Goal: Task Accomplishment & Management: Use online tool/utility

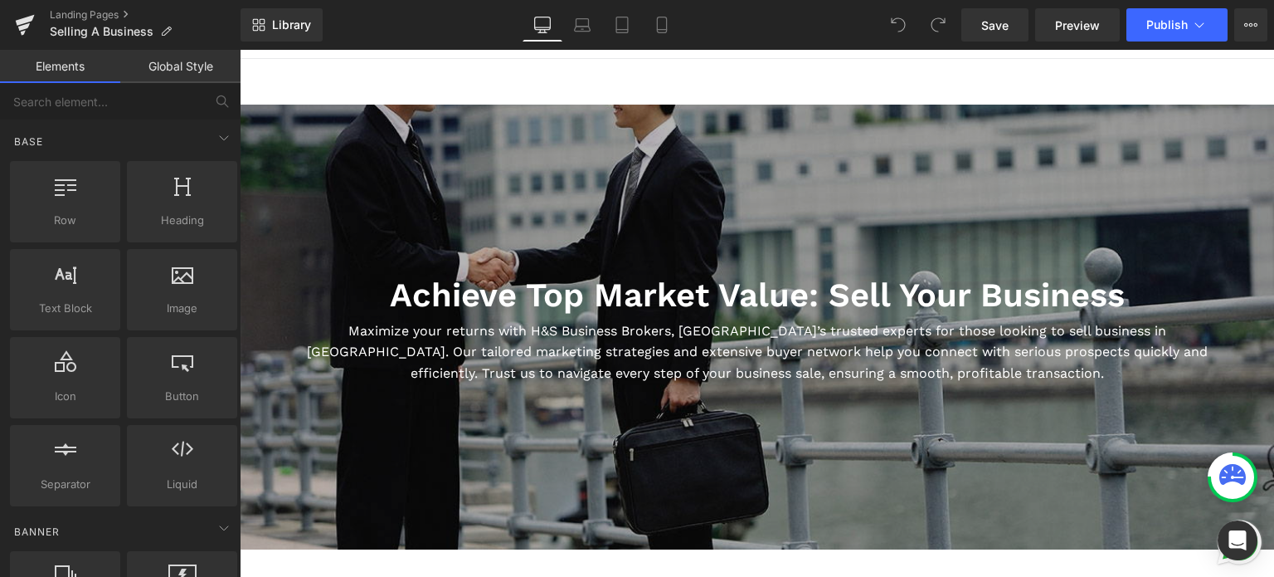
scroll to position [166, 0]
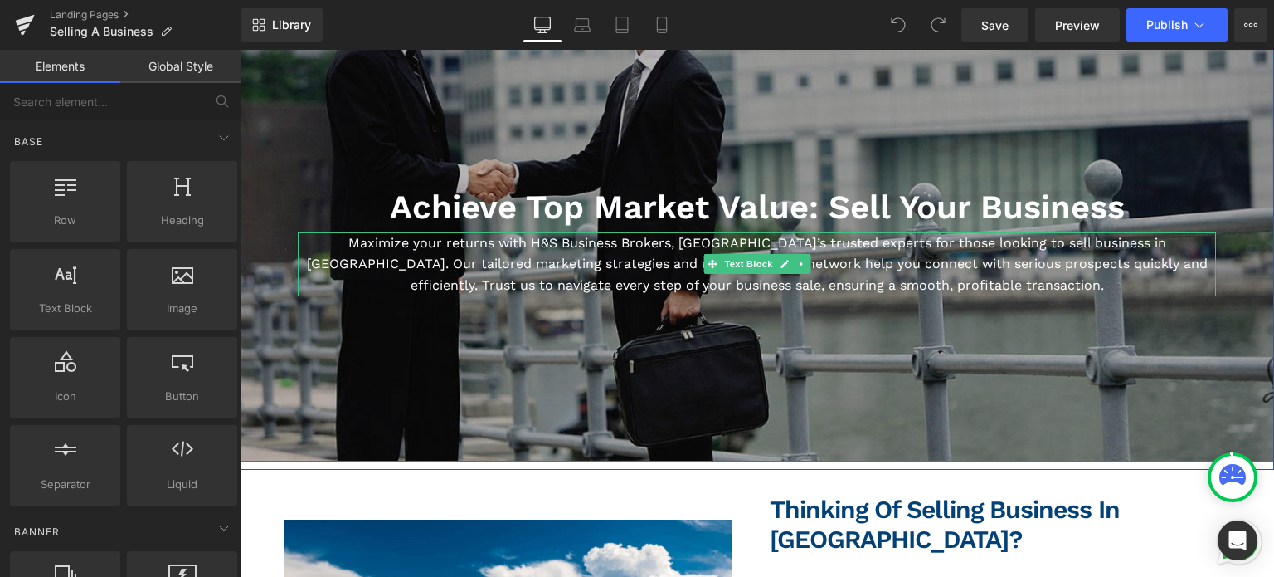
click at [677, 256] on p "Maximize your returns with H&S Business Brokers, [GEOGRAPHIC_DATA]’s trusted ex…" at bounding box center [757, 264] width 918 height 64
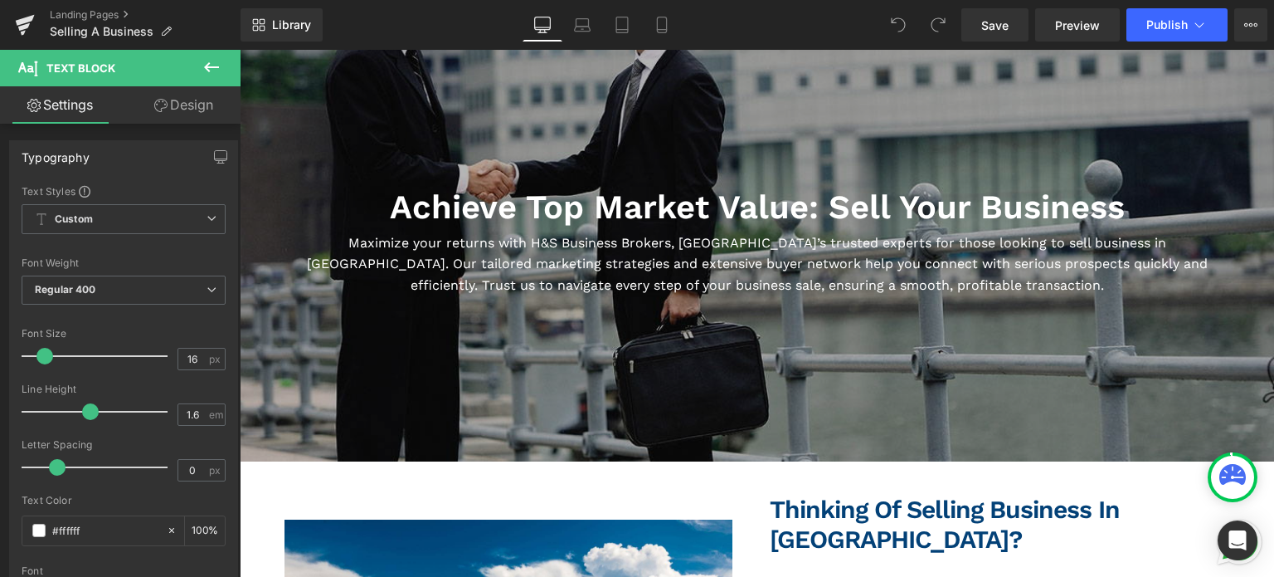
click at [213, 61] on icon at bounding box center [212, 67] width 20 height 20
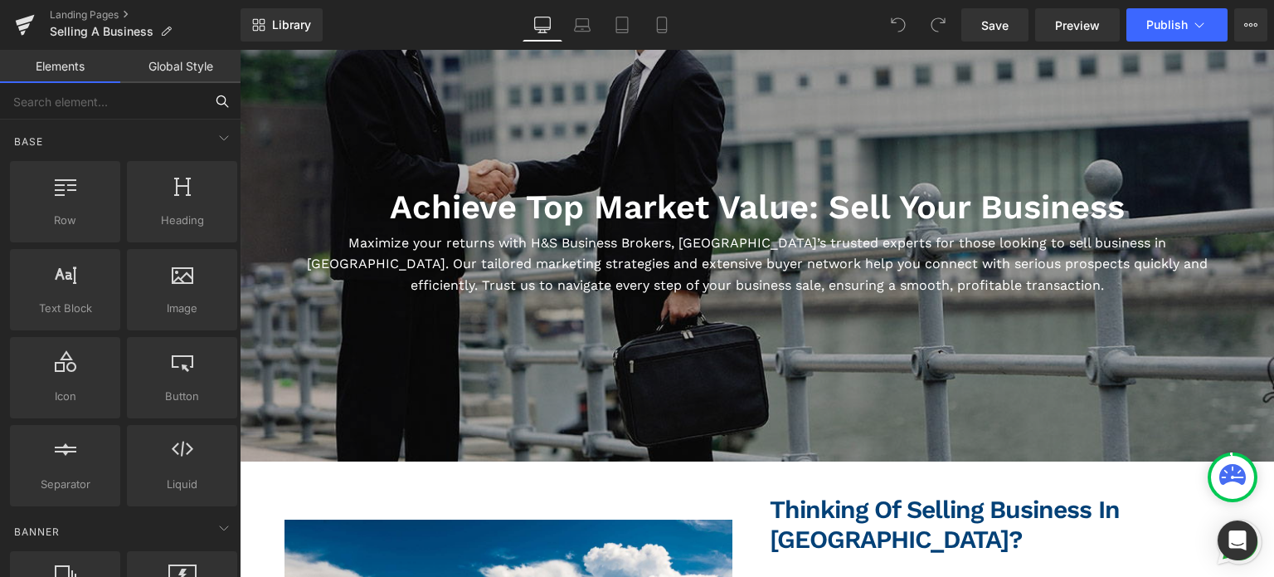
click at [106, 117] on input "text" at bounding box center [102, 101] width 204 height 37
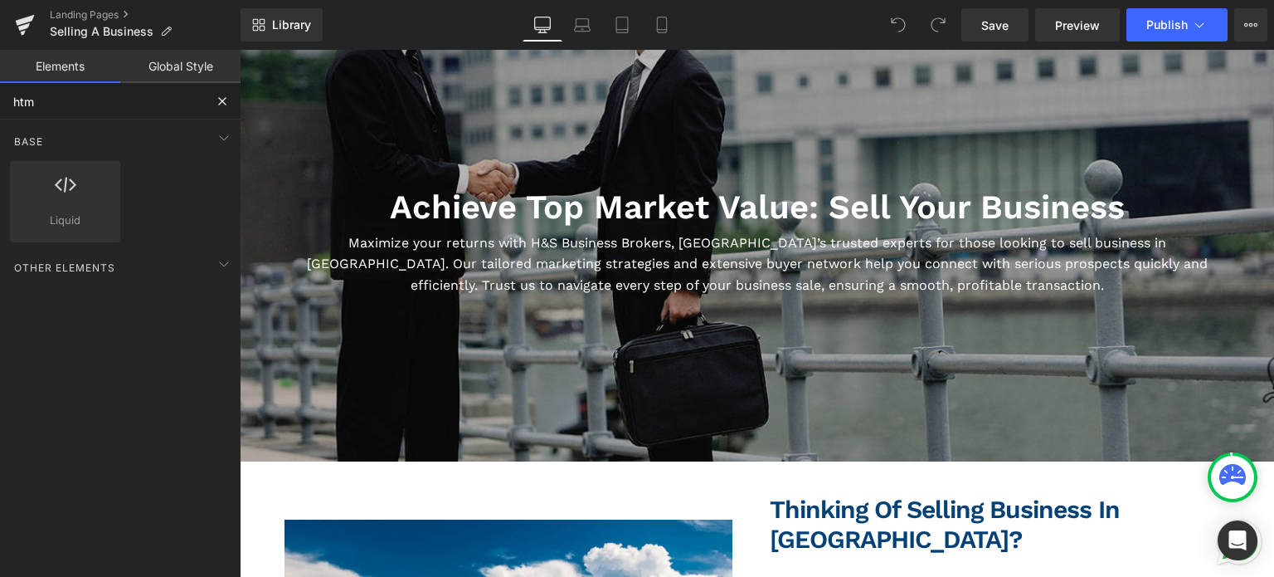
type input "html"
click at [56, 192] on icon at bounding box center [66, 185] width 22 height 22
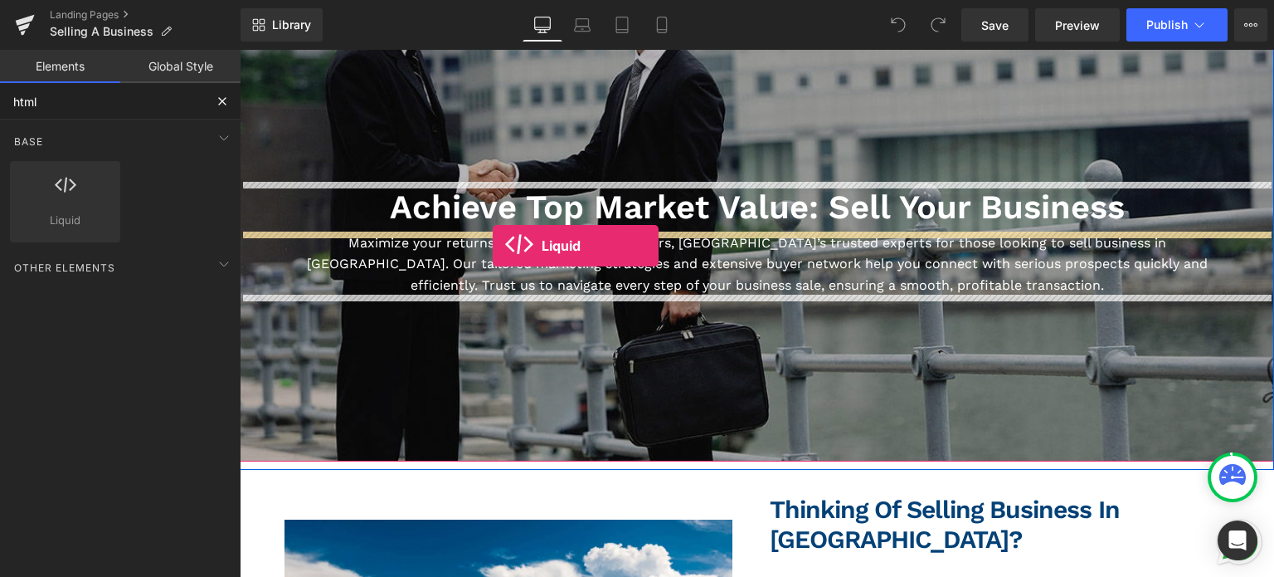
drag, startPoint x: 296, startPoint y: 242, endPoint x: 493, endPoint y: 246, distance: 196.6
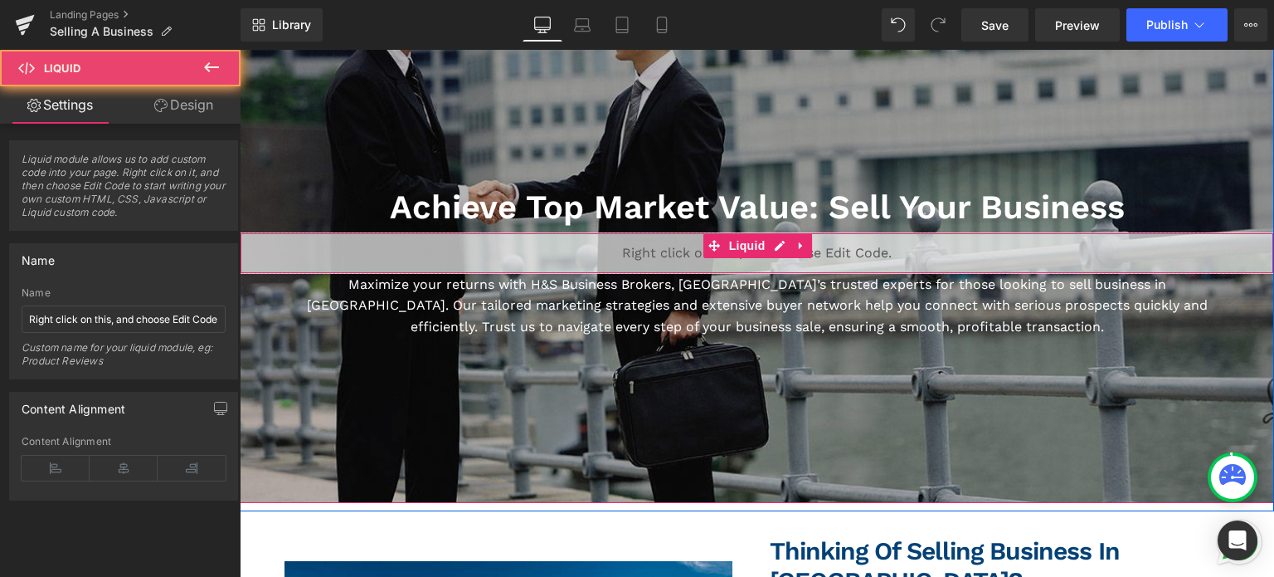
click at [490, 248] on div "Liquid" at bounding box center [757, 252] width 1035 height 41
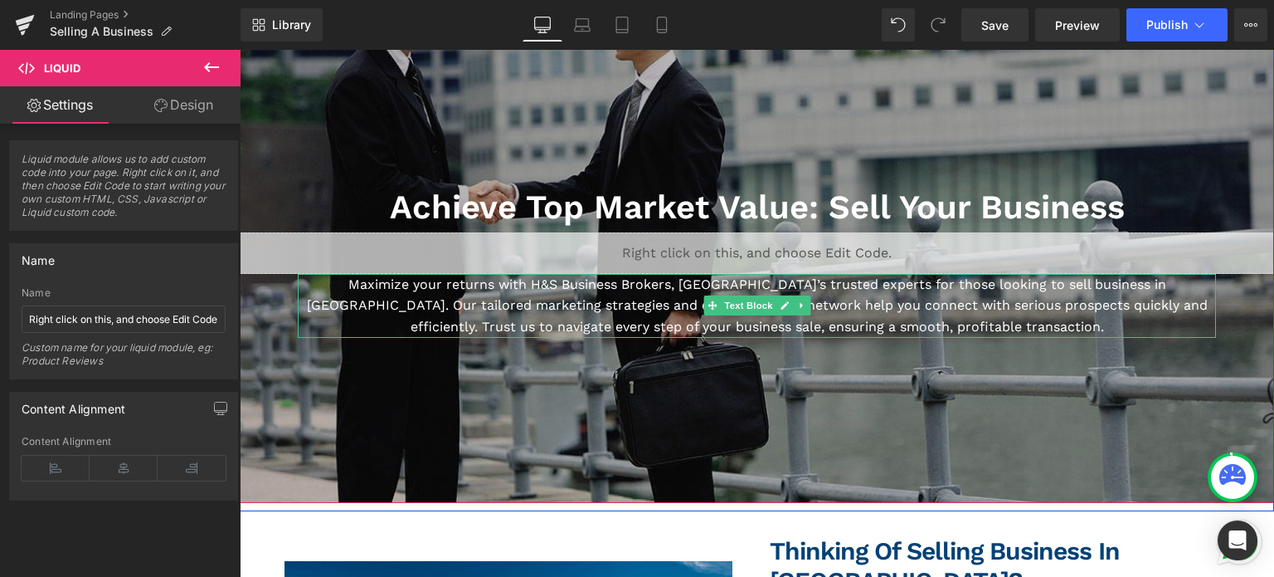
click at [468, 302] on p "Maximize your returns with H&S Business Brokers, [GEOGRAPHIC_DATA]’s trusted ex…" at bounding box center [757, 306] width 918 height 64
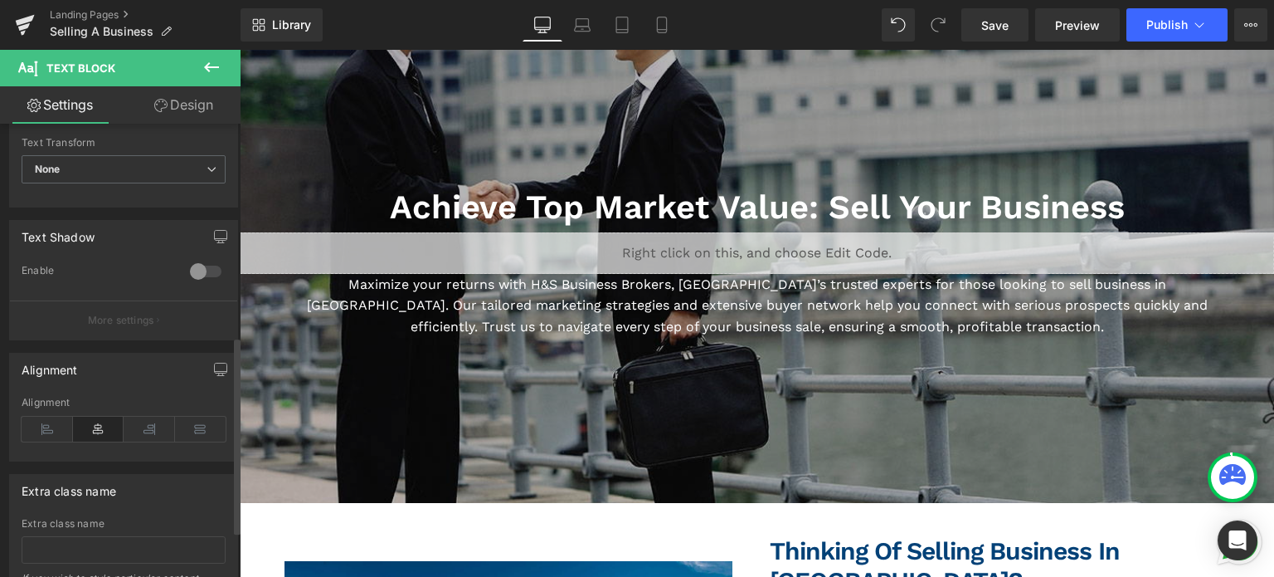
scroll to position [491, 0]
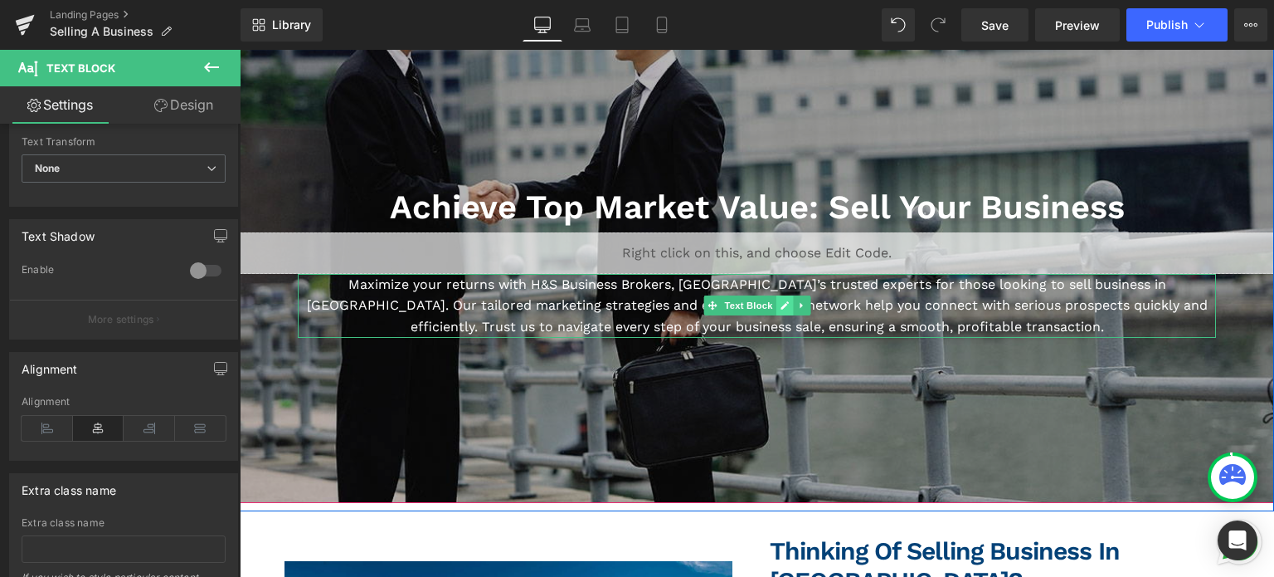
click at [782, 304] on icon at bounding box center [784, 305] width 9 height 10
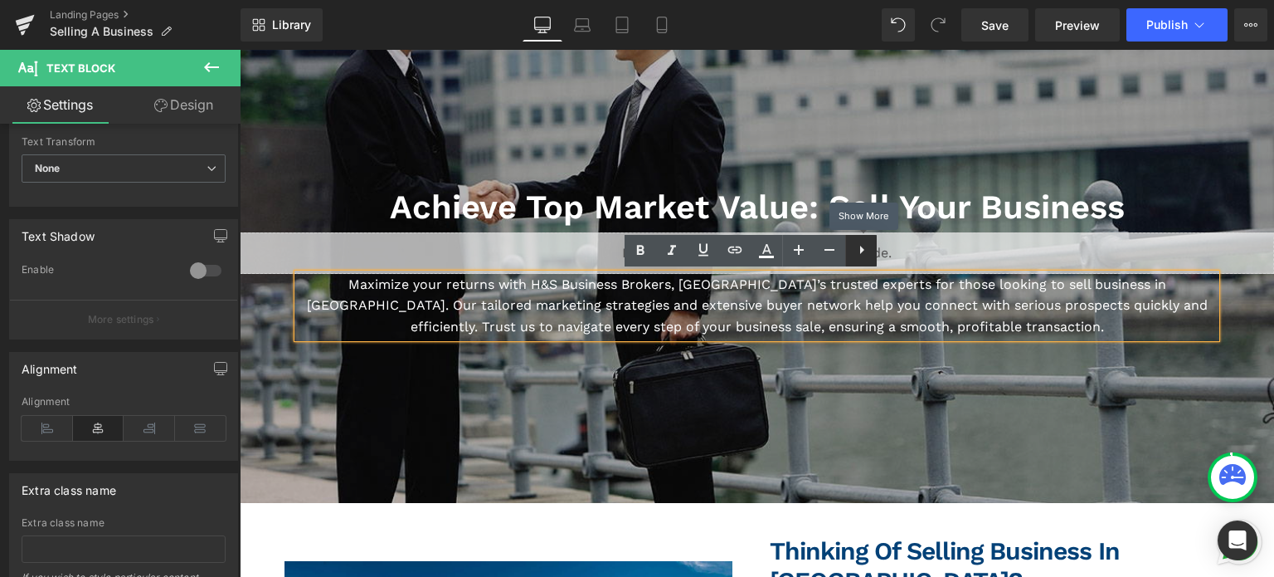
click at [860, 245] on icon at bounding box center [862, 250] width 20 height 20
click at [893, 248] on icon at bounding box center [893, 250] width 4 height 8
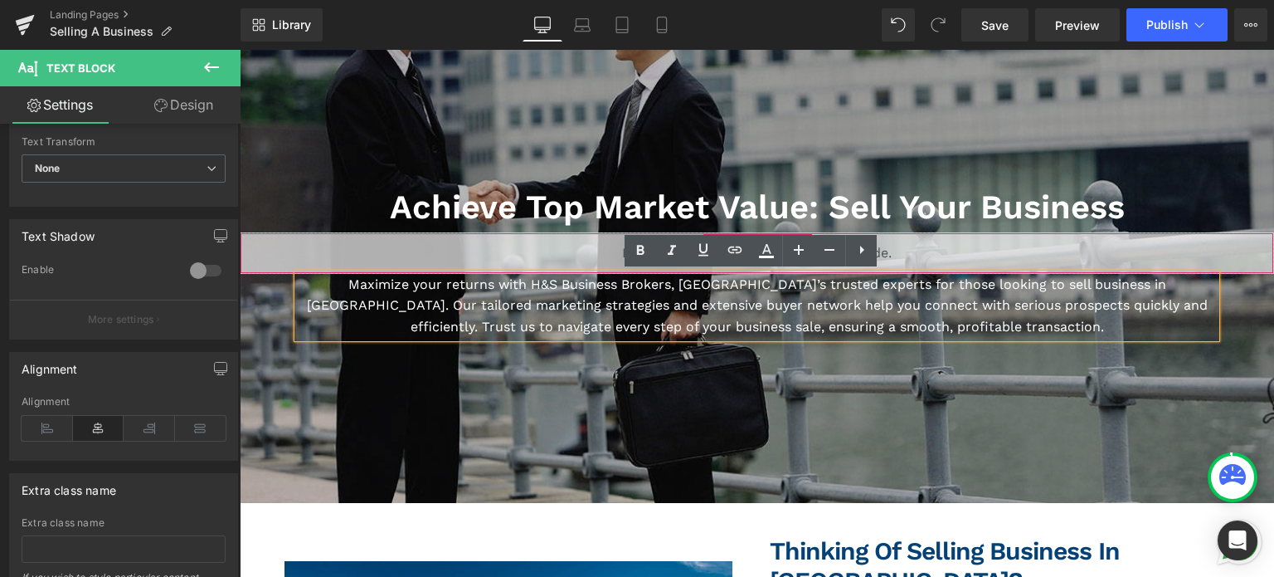
click at [599, 258] on div "Liquid" at bounding box center [757, 252] width 1035 height 41
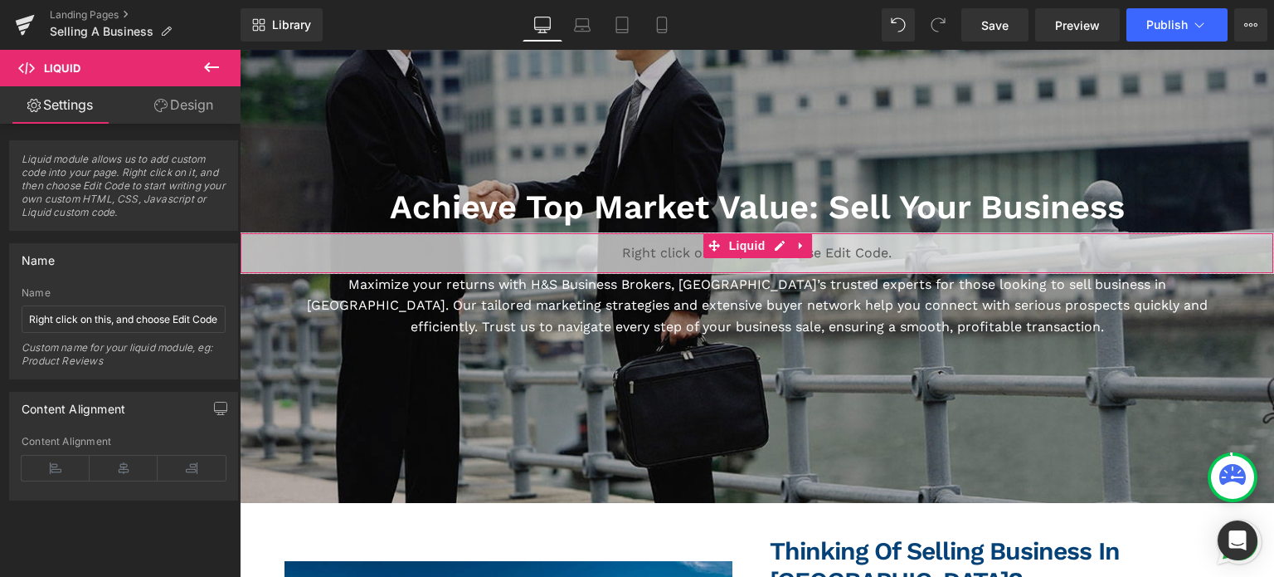
click at [180, 110] on link "Design" at bounding box center [184, 104] width 120 height 37
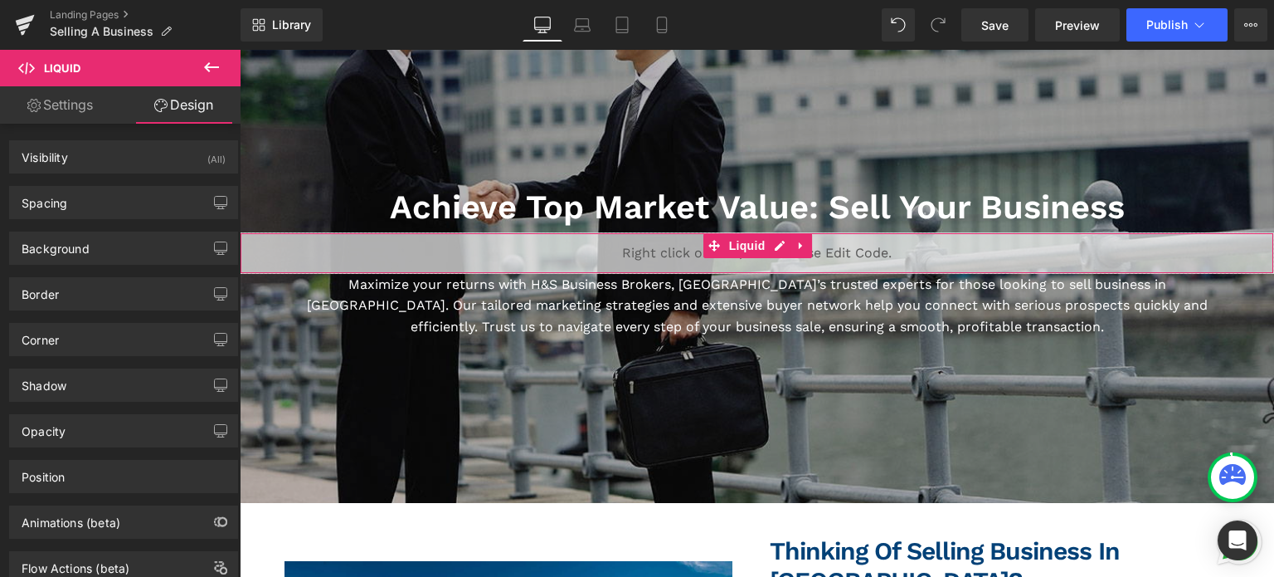
click at [56, 102] on link "Settings" at bounding box center [60, 104] width 120 height 37
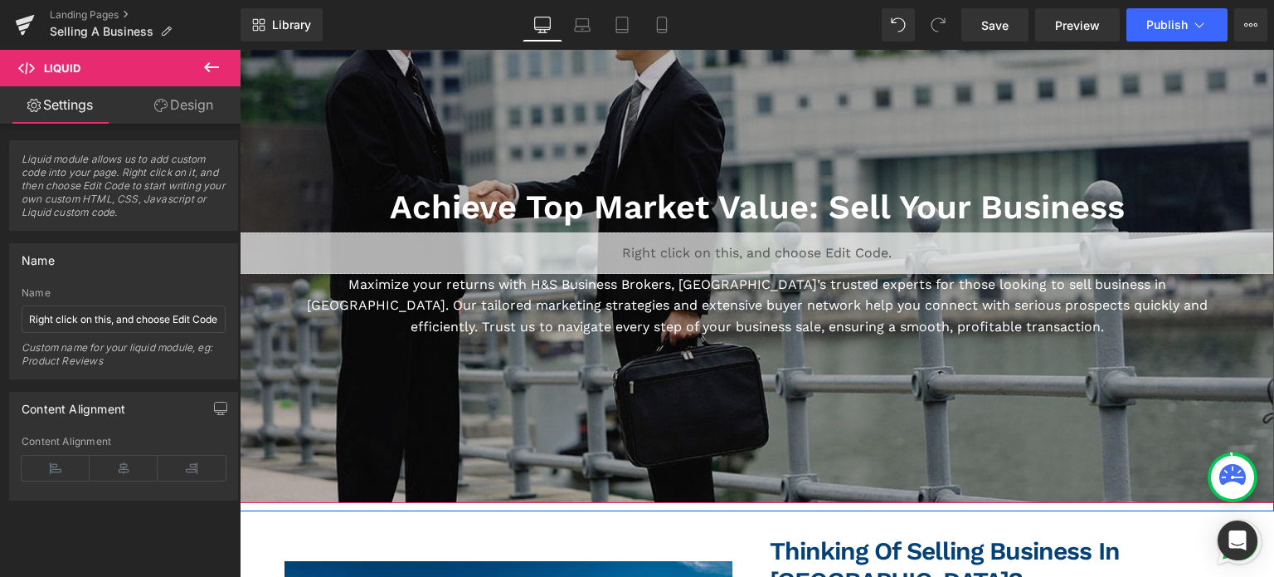
click at [769, 241] on div "Liquid" at bounding box center [757, 252] width 1035 height 41
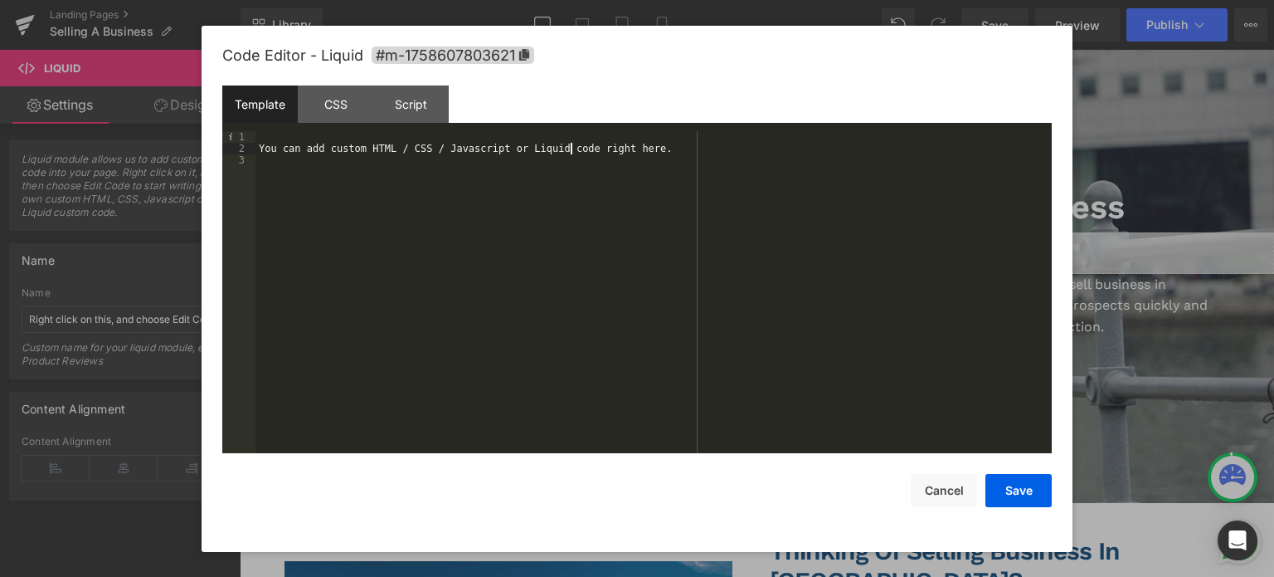
click at [571, 153] on div "You can add custom HTML / CSS / Javascript or Liquid code right here." at bounding box center [654, 304] width 796 height 347
click at [398, 105] on div "Script" at bounding box center [410, 103] width 75 height 37
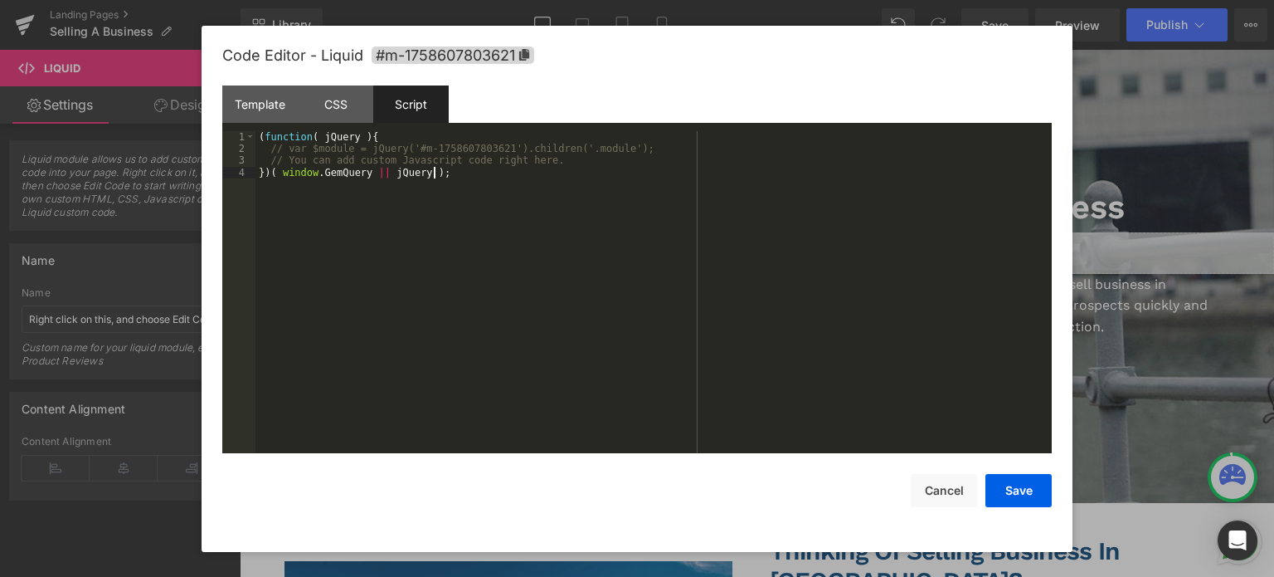
click at [397, 206] on div "( function ( jQuery ) { // var $module = jQuery('#m-1758607803621').children('.…" at bounding box center [654, 304] width 796 height 347
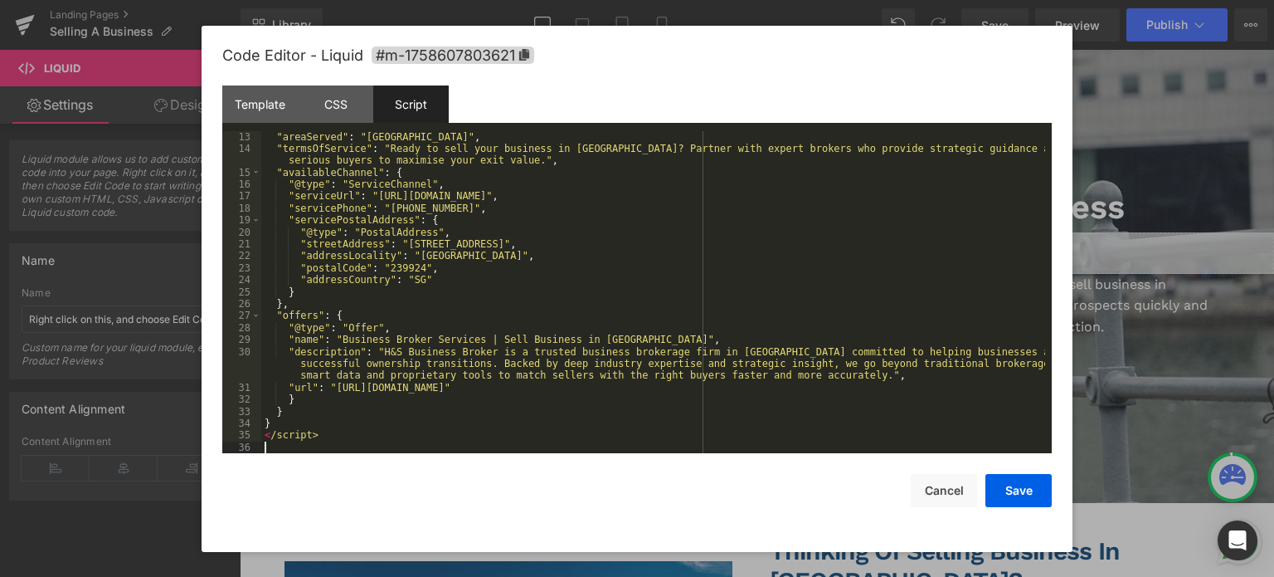
scroll to position [155, 0]
click at [305, 112] on div "CSS" at bounding box center [335, 103] width 75 height 37
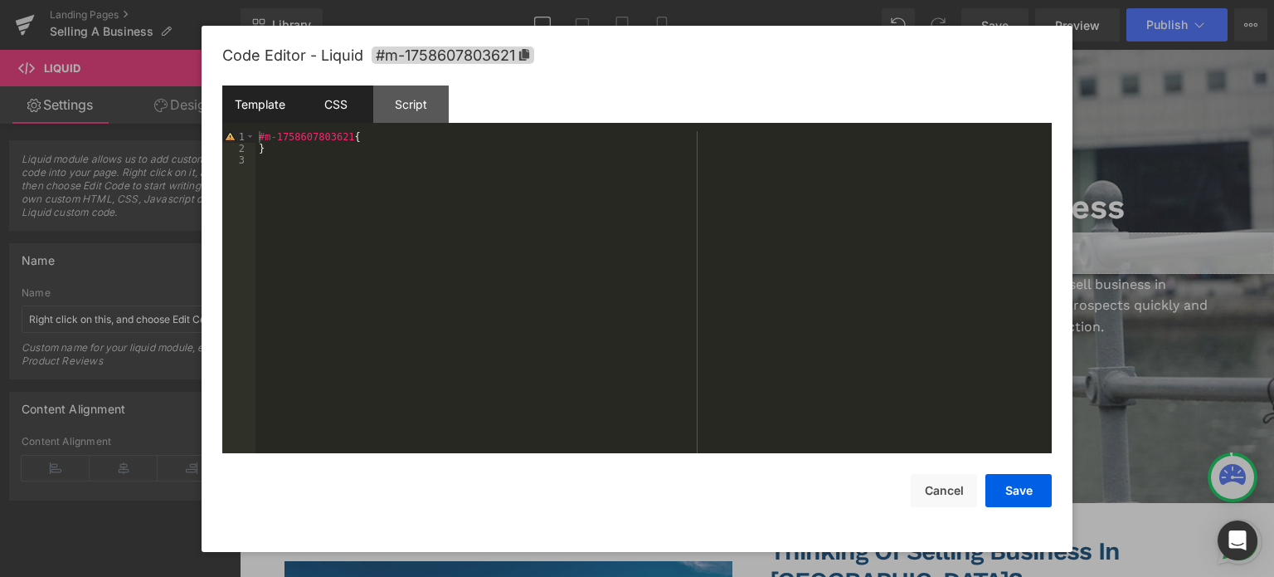
click at [250, 94] on div "Template" at bounding box center [259, 103] width 75 height 37
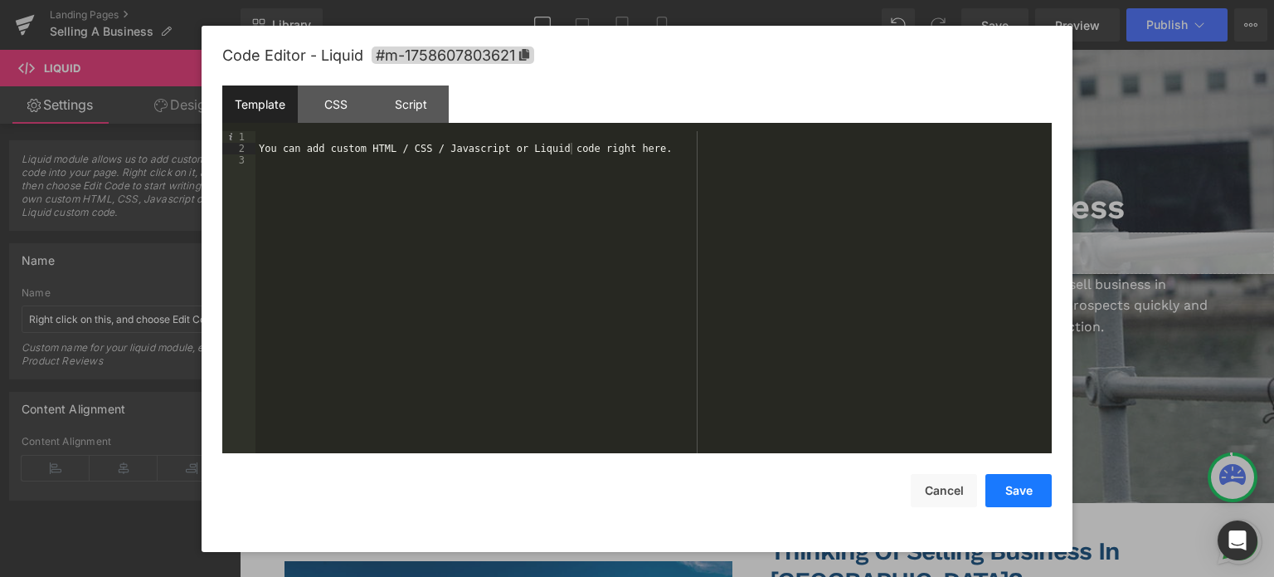
click at [1035, 485] on button "Save" at bounding box center [1019, 490] width 66 height 33
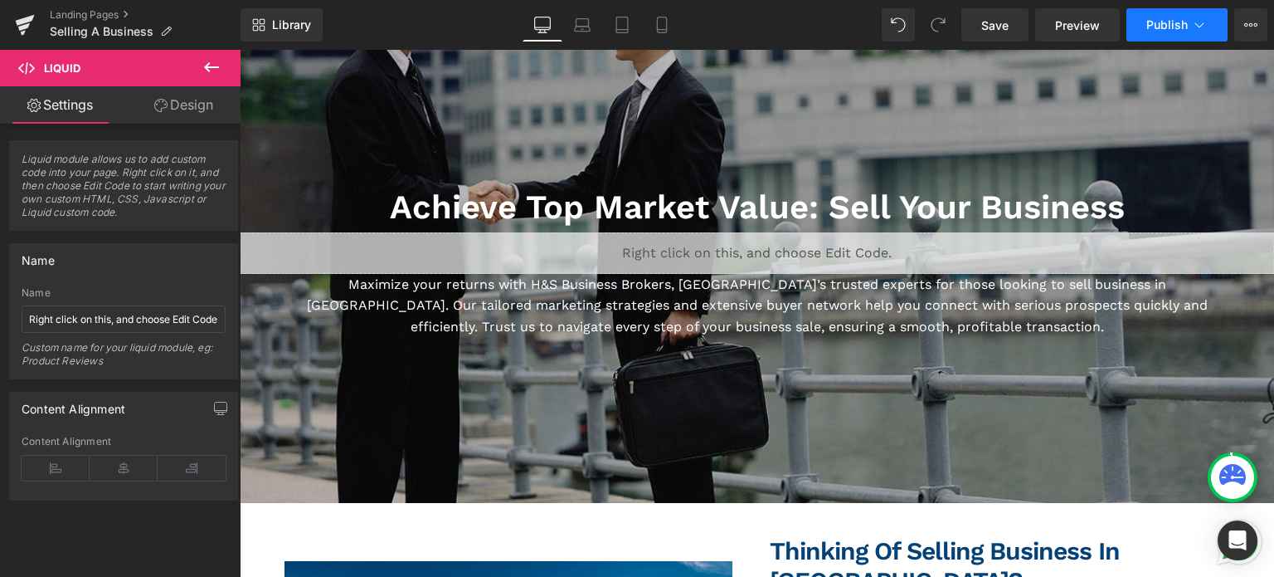
click at [1151, 18] on span "Publish" at bounding box center [1167, 24] width 41 height 13
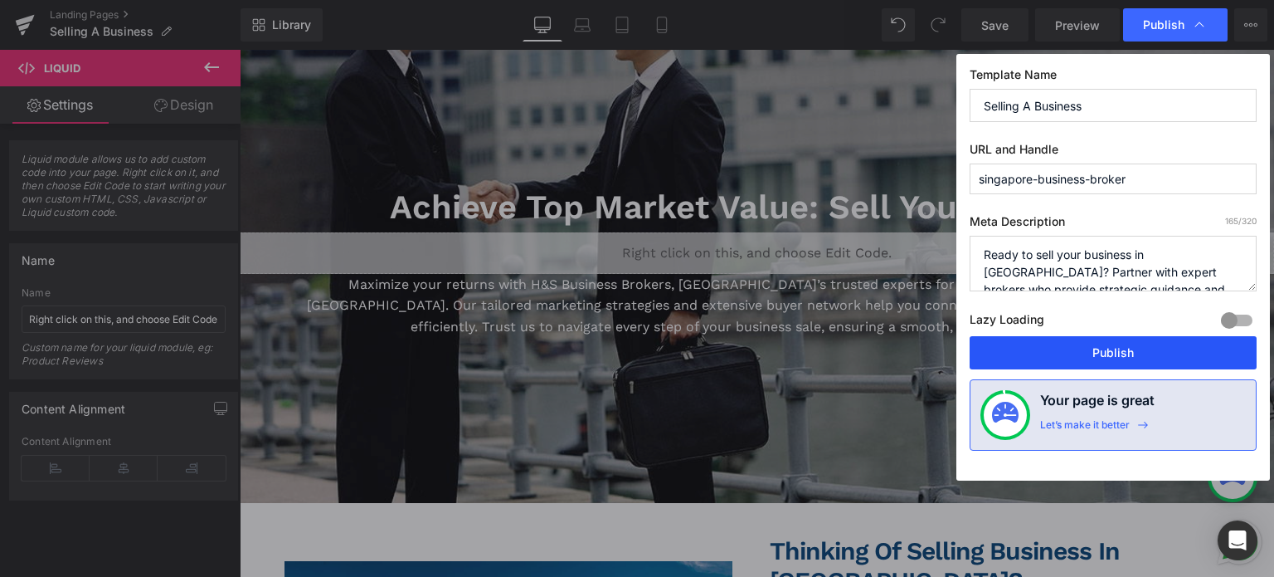
click at [1030, 356] on button "Publish" at bounding box center [1113, 352] width 287 height 33
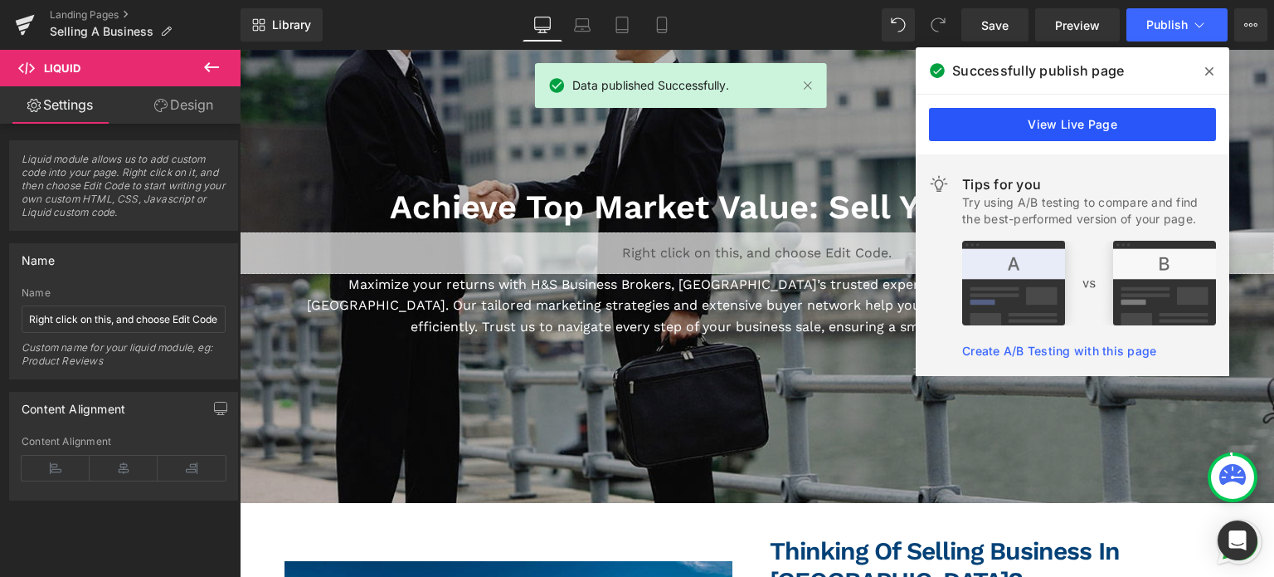
click at [1139, 121] on link "View Live Page" at bounding box center [1072, 124] width 287 height 33
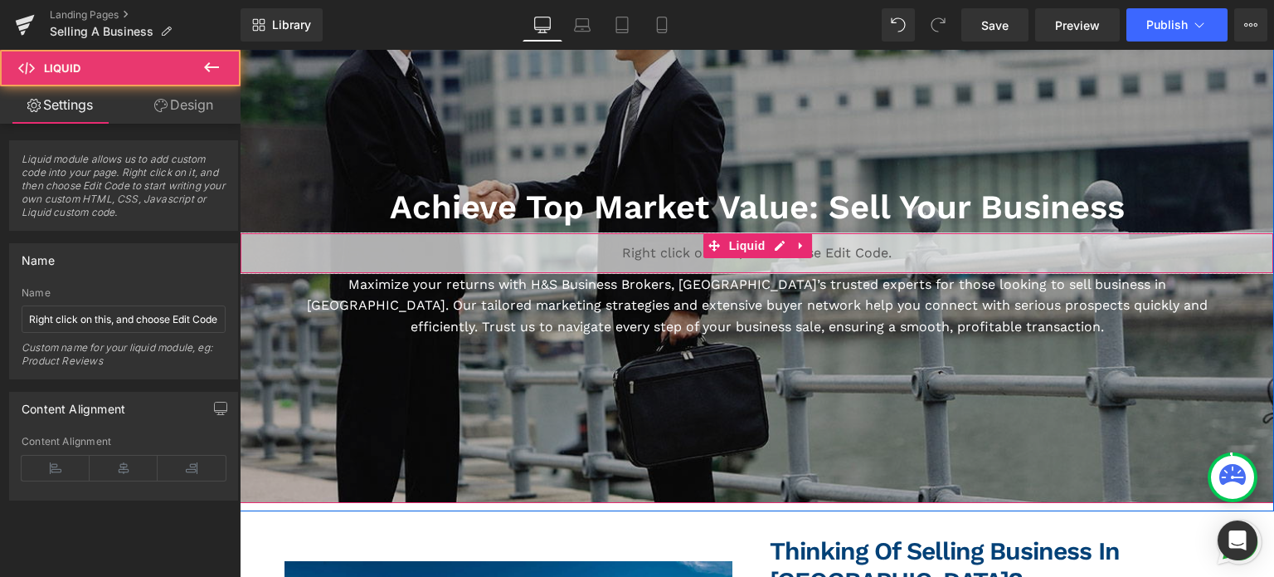
click at [822, 247] on div "Liquid" at bounding box center [757, 252] width 1035 height 41
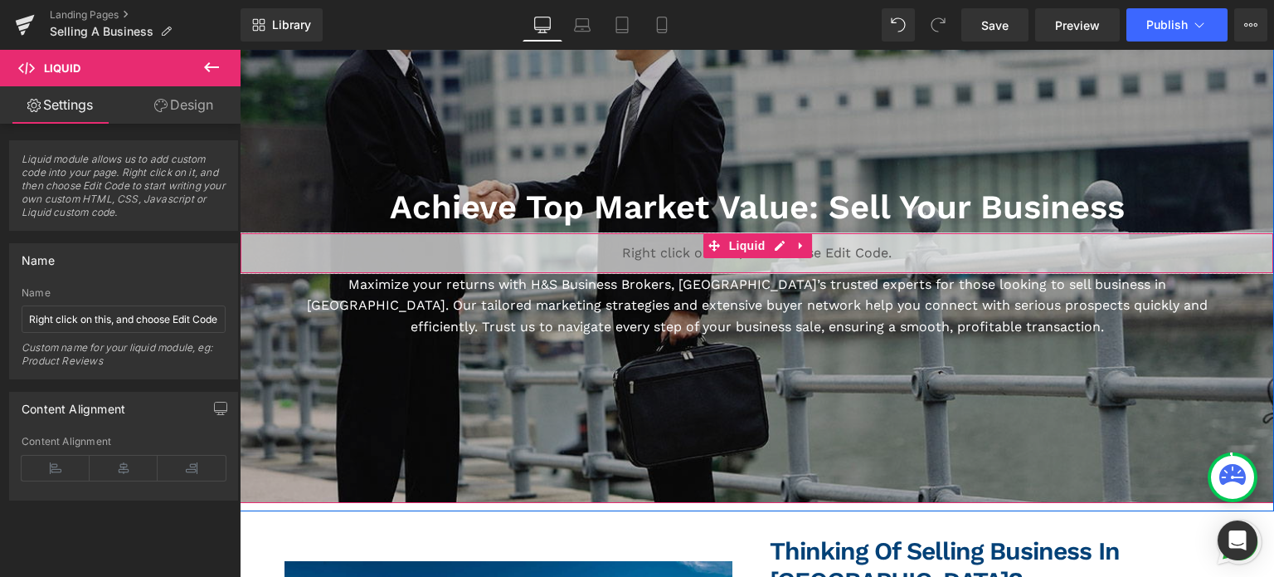
drag, startPoint x: 822, startPoint y: 247, endPoint x: 820, endPoint y: 235, distance: 12.7
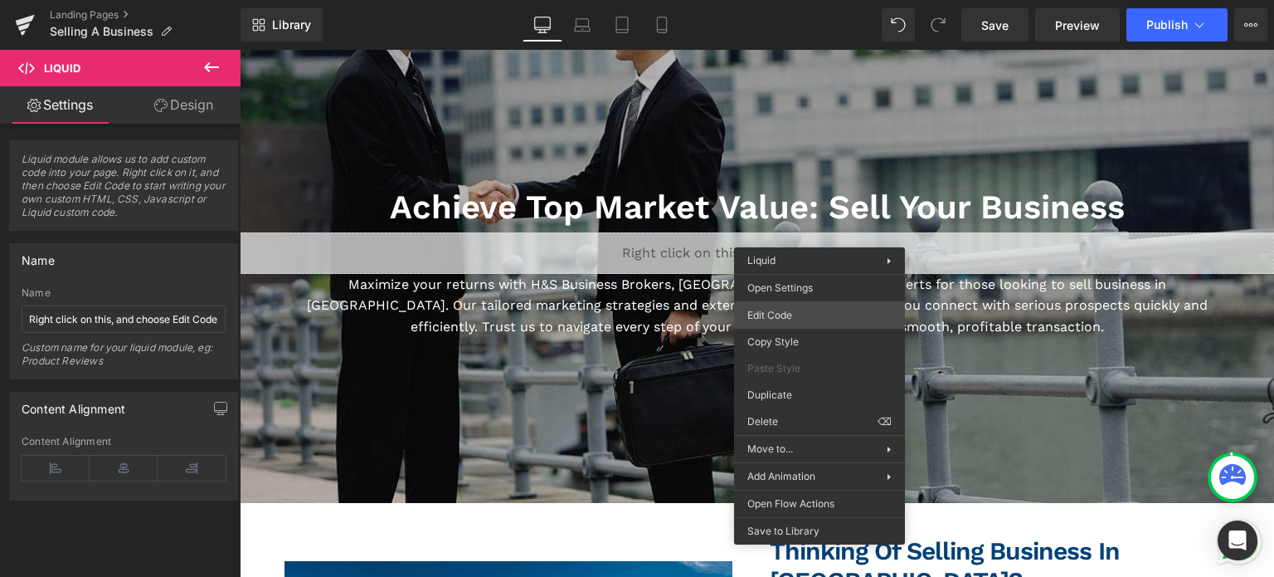
click at [800, 0] on div "Liquid You are previewing how the will restyle your page. You can not edit Elem…" at bounding box center [637, 0] width 1274 height 0
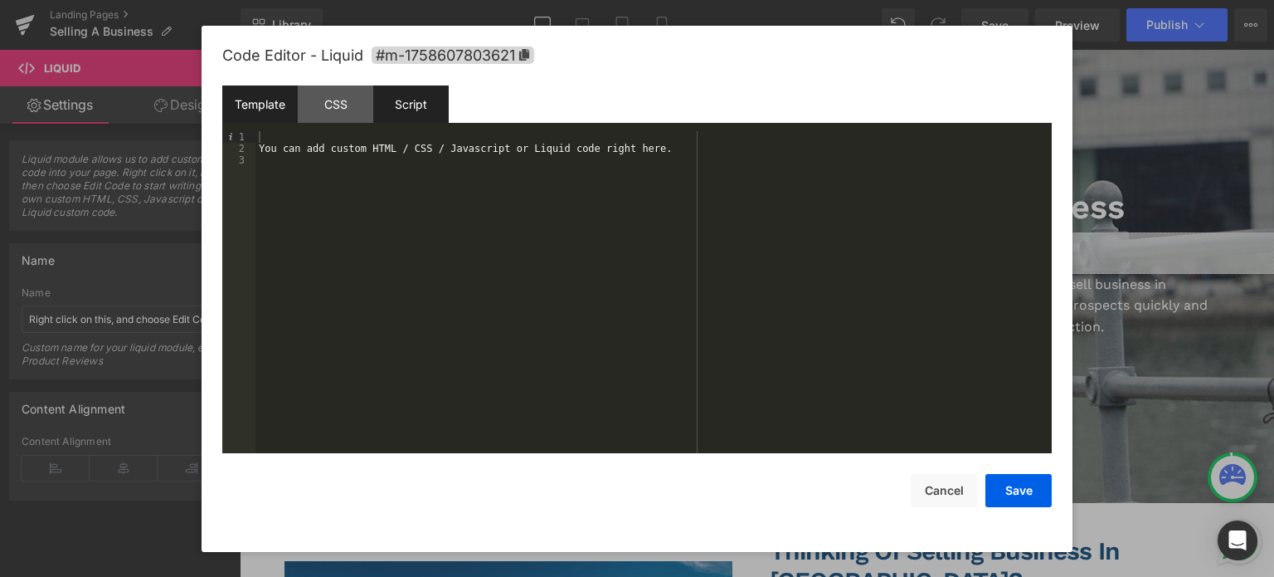
click at [397, 109] on div "Script" at bounding box center [410, 103] width 75 height 37
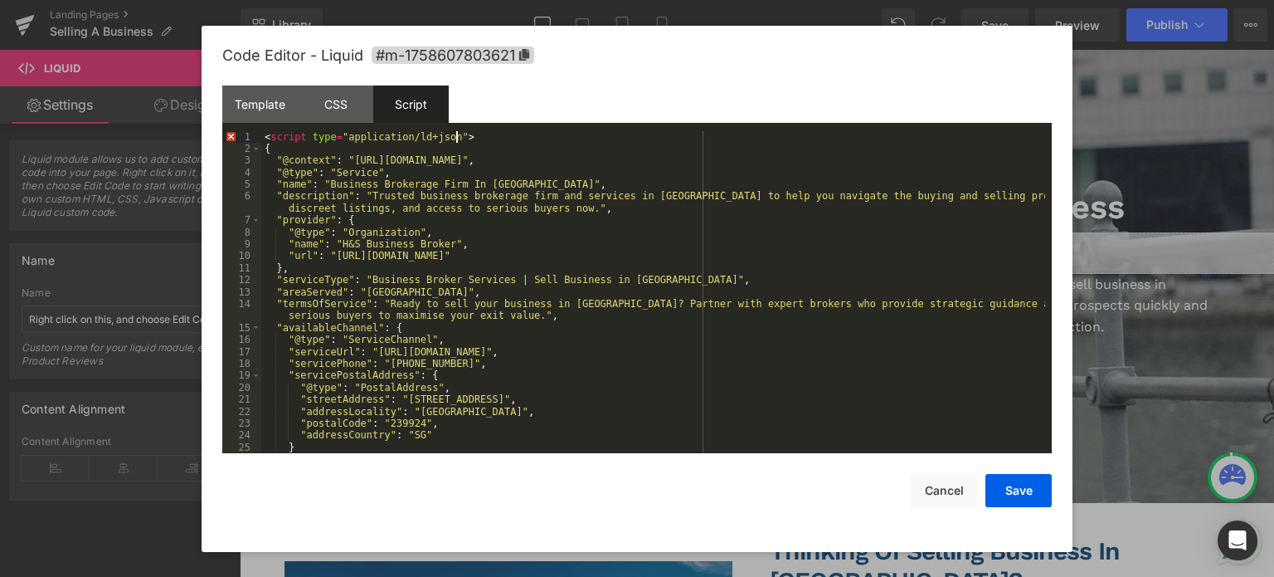
click at [459, 139] on div "< script type = "application/ld+json" > { "@context" : "[URL][DOMAIN_NAME]" , "…" at bounding box center [653, 304] width 784 height 347
drag, startPoint x: 459, startPoint y: 139, endPoint x: 321, endPoint y: 123, distance: 138.6
click at [321, 123] on div "Template CSS Script Data 1 2 3 You can add custom HTML / CSS / Javascript or Li…" at bounding box center [637, 269] width 830 height 368
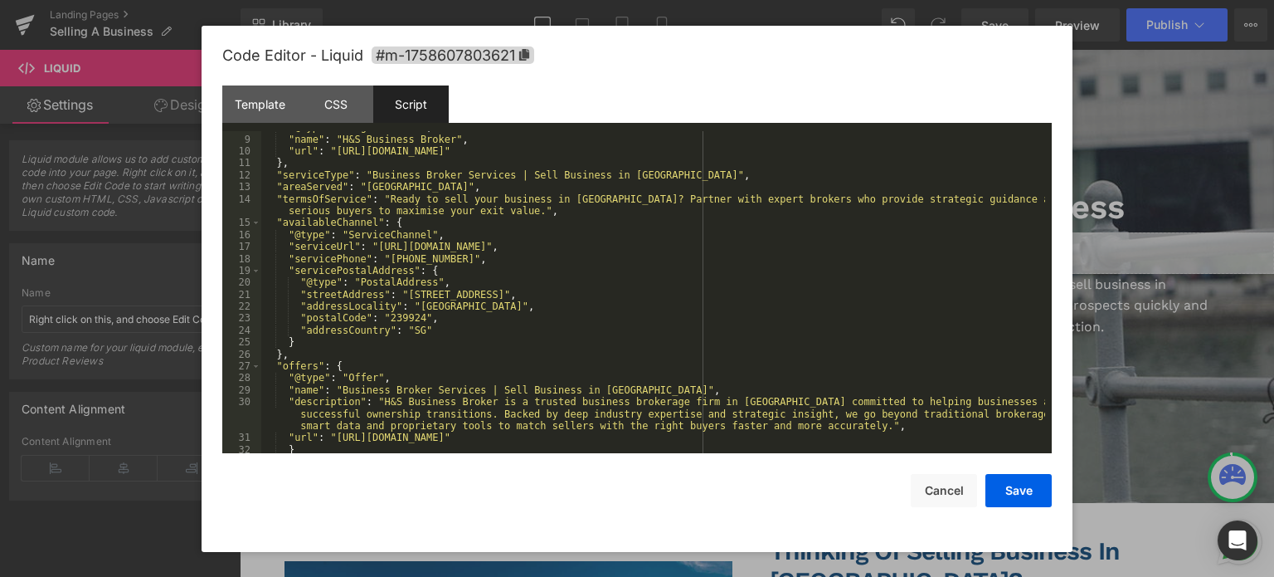
scroll to position [143, 0]
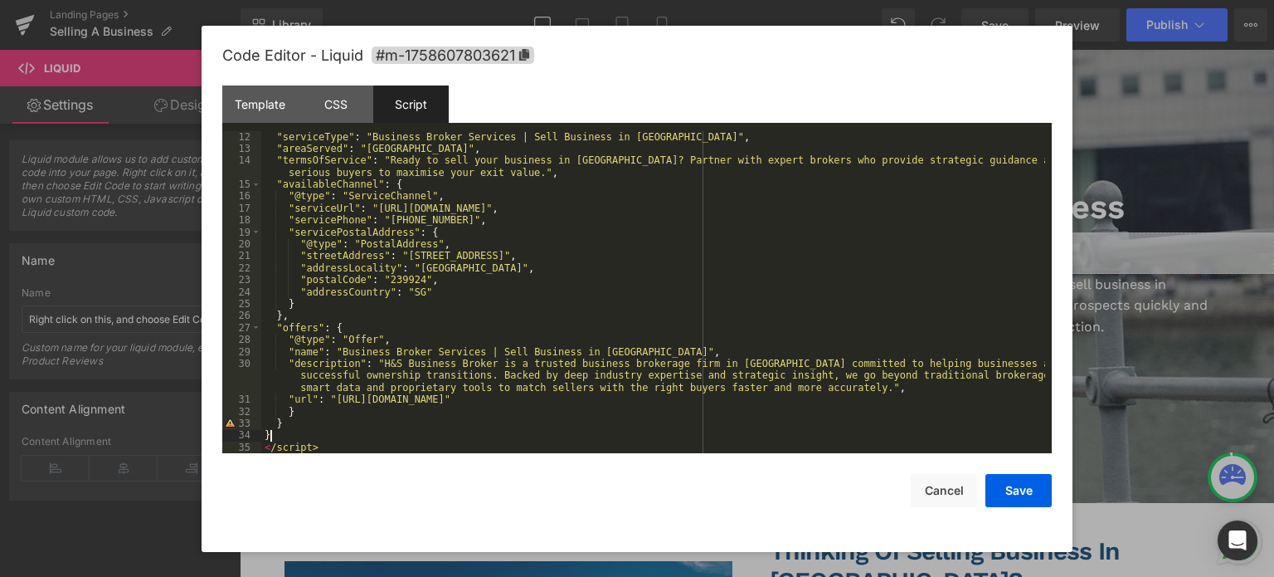
drag, startPoint x: 327, startPoint y: 441, endPoint x: 290, endPoint y: 441, distance: 37.3
click at [290, 441] on div ""serviceType" : "Business Broker Services | Sell Business in [GEOGRAPHIC_DATA]"…" at bounding box center [653, 304] width 784 height 347
drag, startPoint x: 321, startPoint y: 449, endPoint x: 232, endPoint y: 450, distance: 88.8
click at [232, 450] on pre "12 13 14 15 16 17 18 19 20 21 22 23 24 25 26 27 28 29 30 31 32 33 34 35 "servic…" at bounding box center [637, 292] width 830 height 323
click at [747, 414] on div ""serviceType" : "Business Broker Services | Sell Business in [GEOGRAPHIC_DATA]"…" at bounding box center [653, 304] width 784 height 347
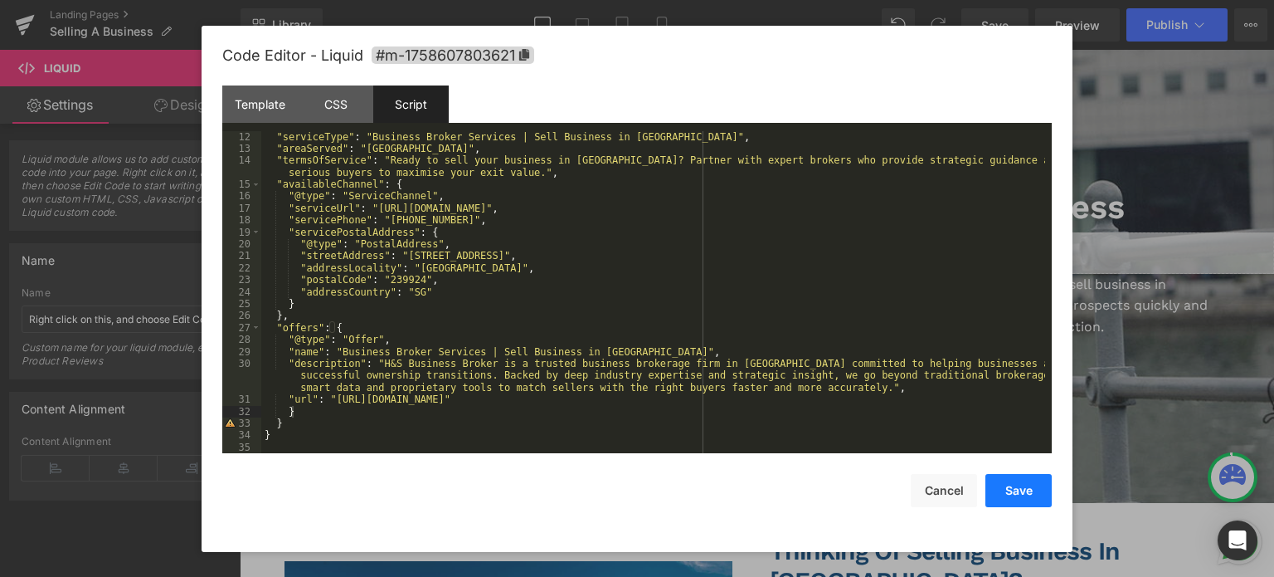
click at [1007, 489] on button "Save" at bounding box center [1019, 490] width 66 height 33
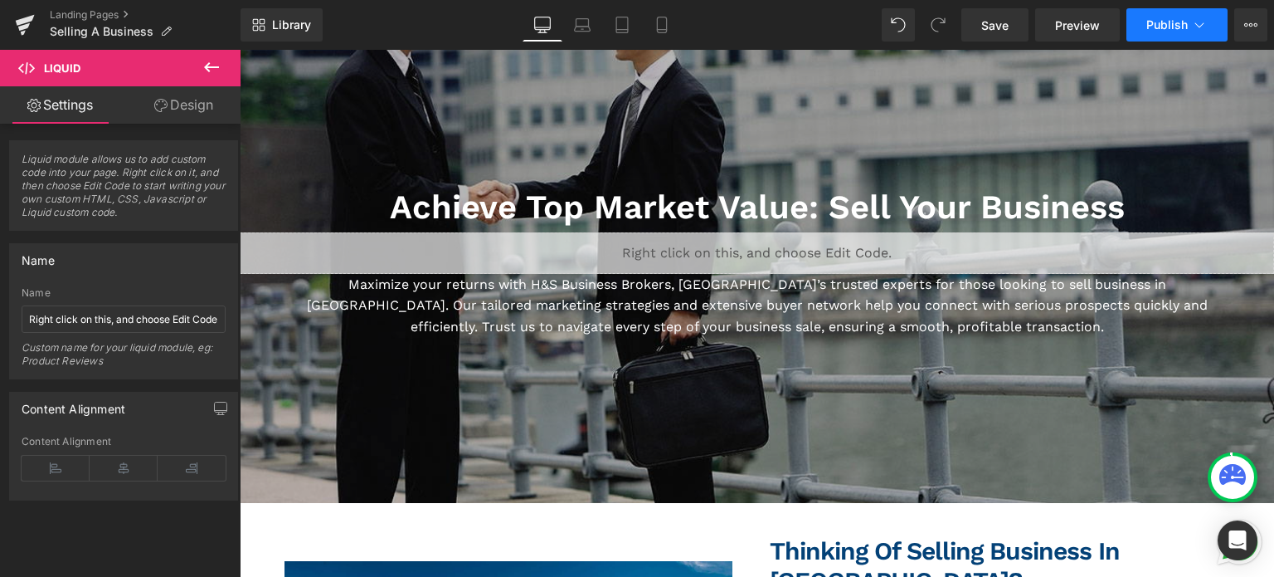
click at [1157, 12] on button "Publish" at bounding box center [1177, 24] width 101 height 33
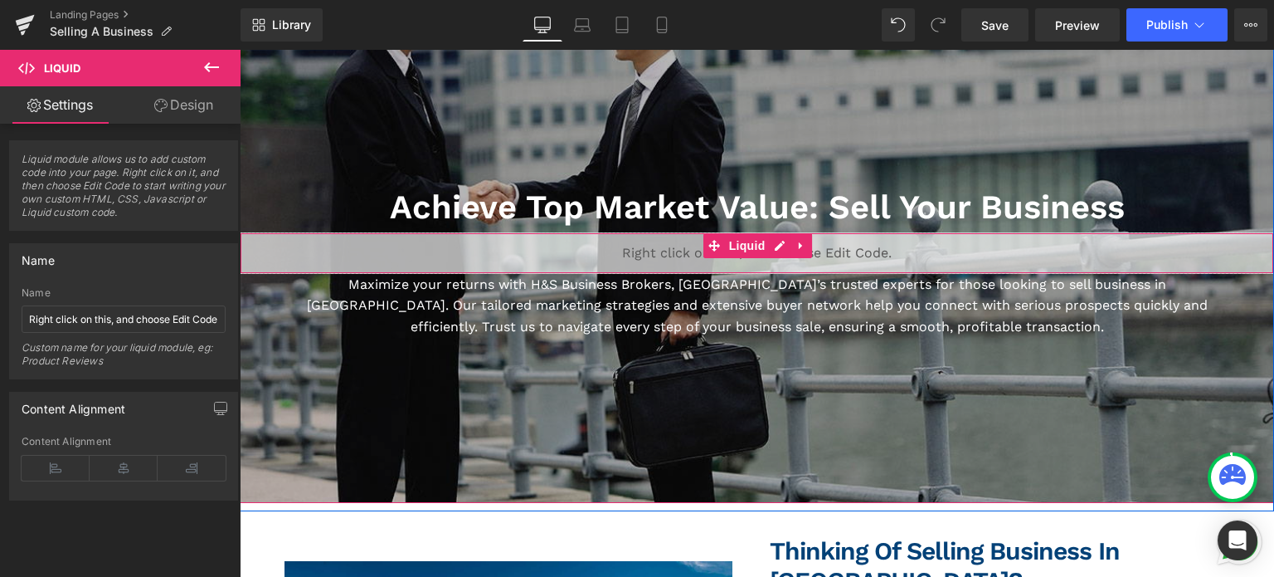
click at [824, 248] on div "Liquid" at bounding box center [757, 252] width 1035 height 41
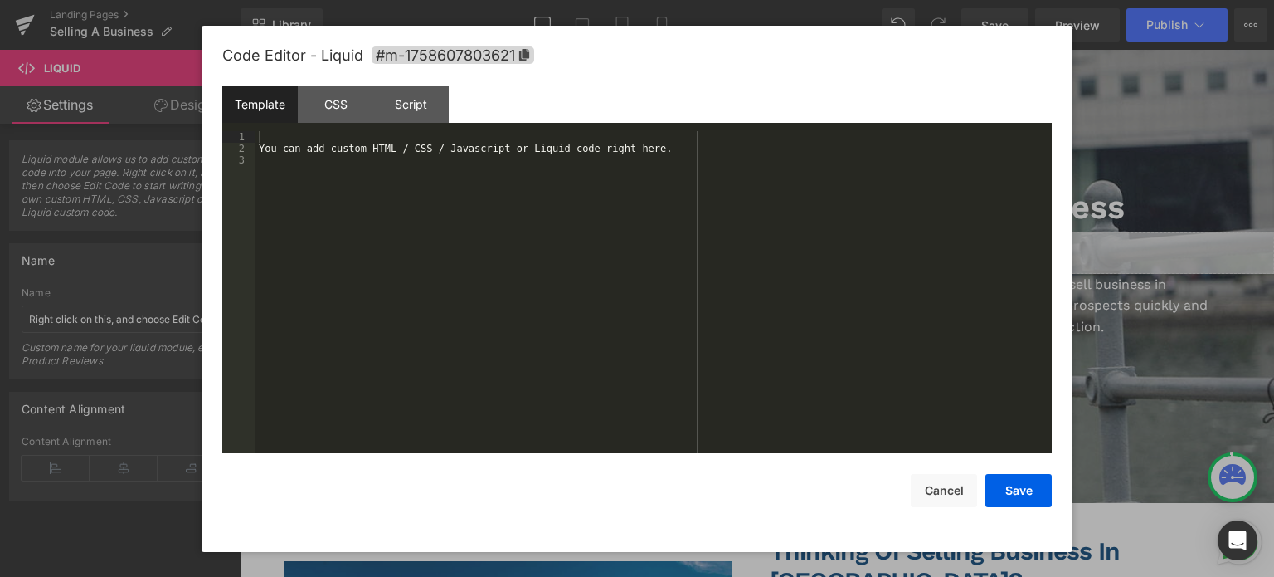
click at [794, 0] on div "Liquid You are previewing how the will restyle your page. You can not edit Elem…" at bounding box center [637, 0] width 1274 height 0
click at [405, 98] on div "Script" at bounding box center [410, 103] width 75 height 37
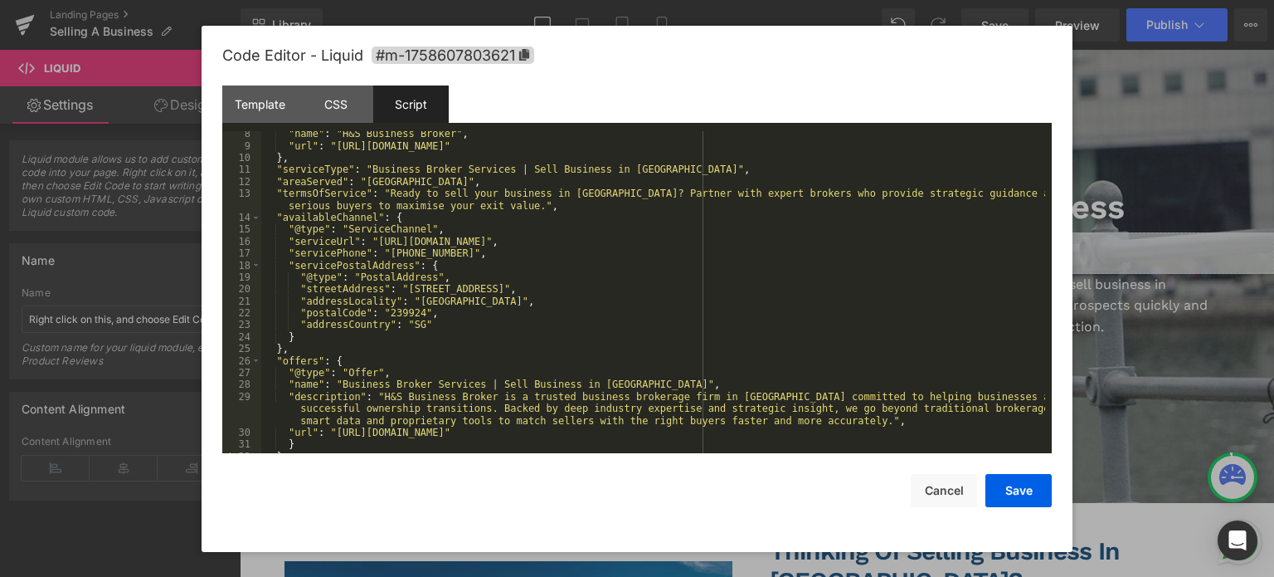
scroll to position [119, 0]
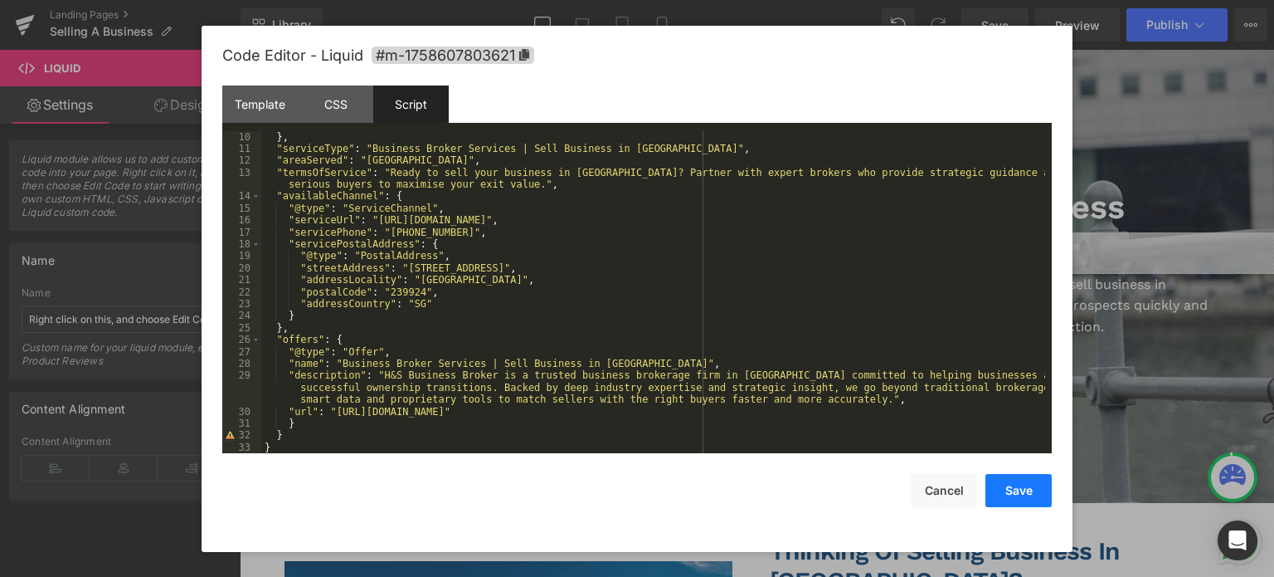
click at [1015, 494] on button "Save" at bounding box center [1019, 490] width 66 height 33
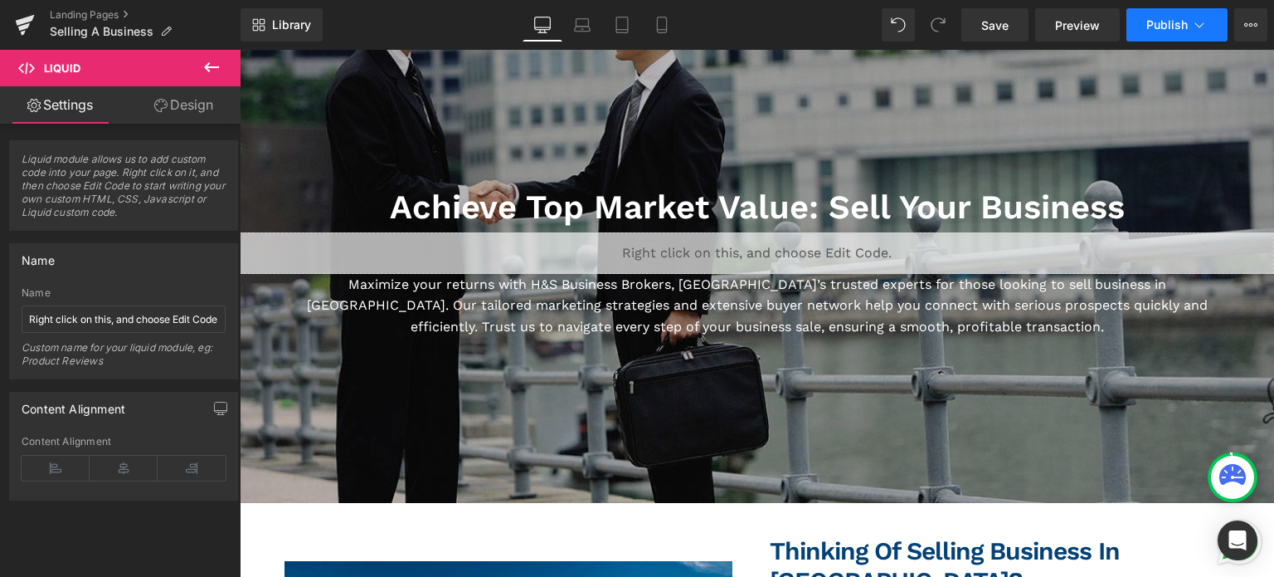
click at [1165, 32] on button "Publish" at bounding box center [1177, 24] width 101 height 33
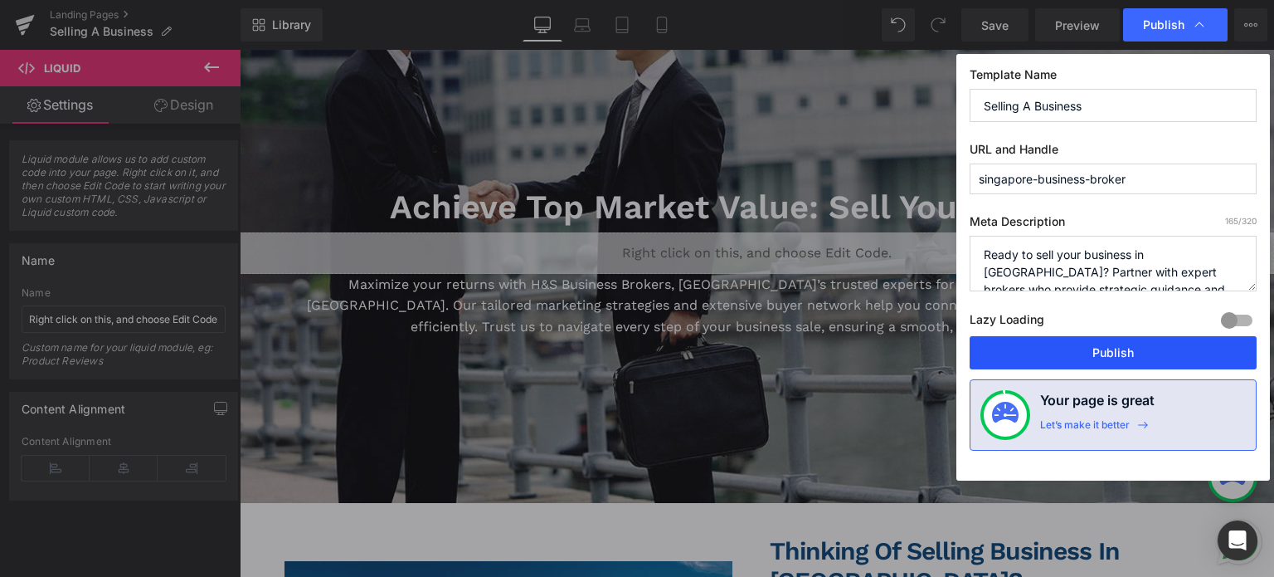
click at [1069, 354] on button "Publish" at bounding box center [1113, 352] width 287 height 33
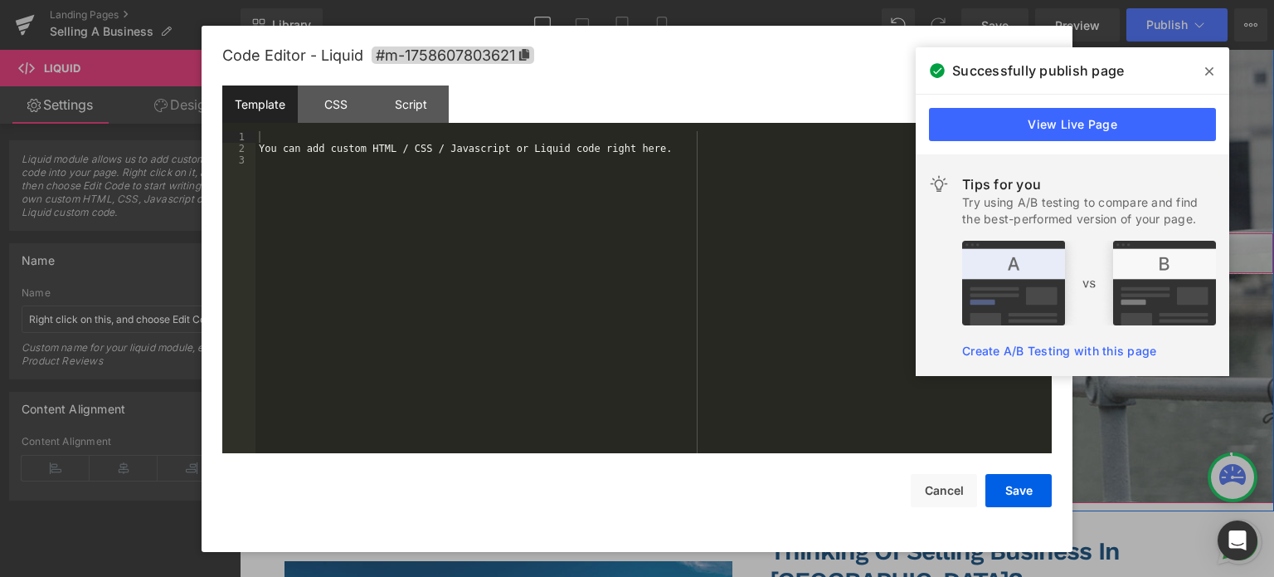
click at [767, 246] on div "Liquid" at bounding box center [757, 252] width 1035 height 41
click at [421, 108] on div "Script" at bounding box center [410, 103] width 75 height 37
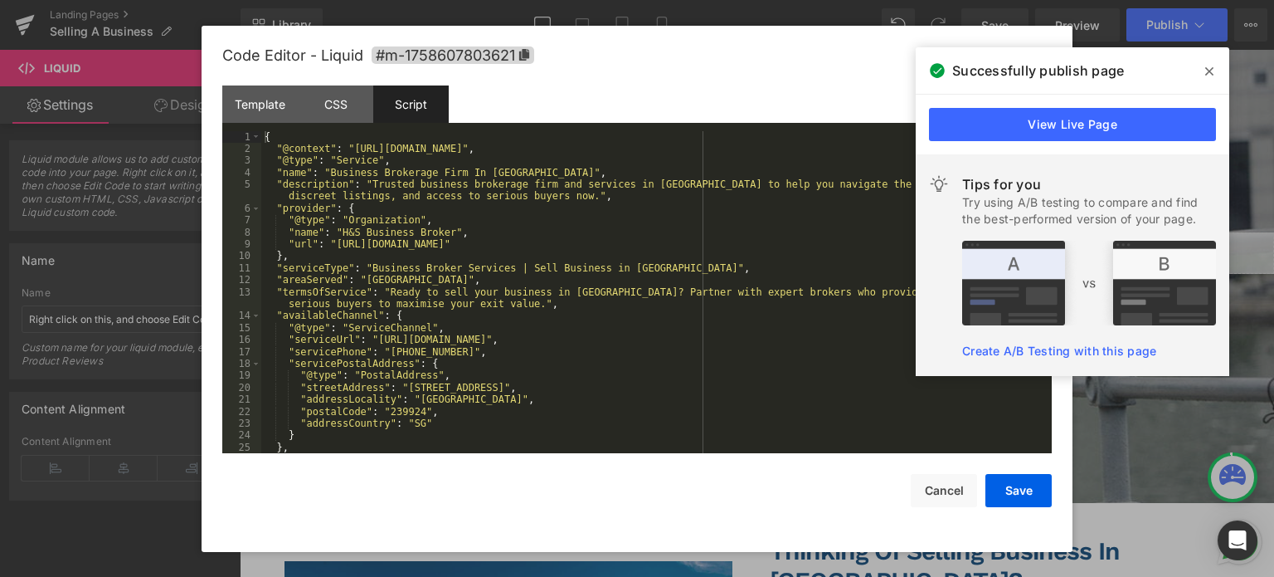
click at [411, 186] on div "{ "@context" : "[URL][DOMAIN_NAME]" , "@type" : "Service" , "name" : "Business …" at bounding box center [653, 304] width 784 height 347
click at [1208, 66] on icon at bounding box center [1209, 71] width 8 height 13
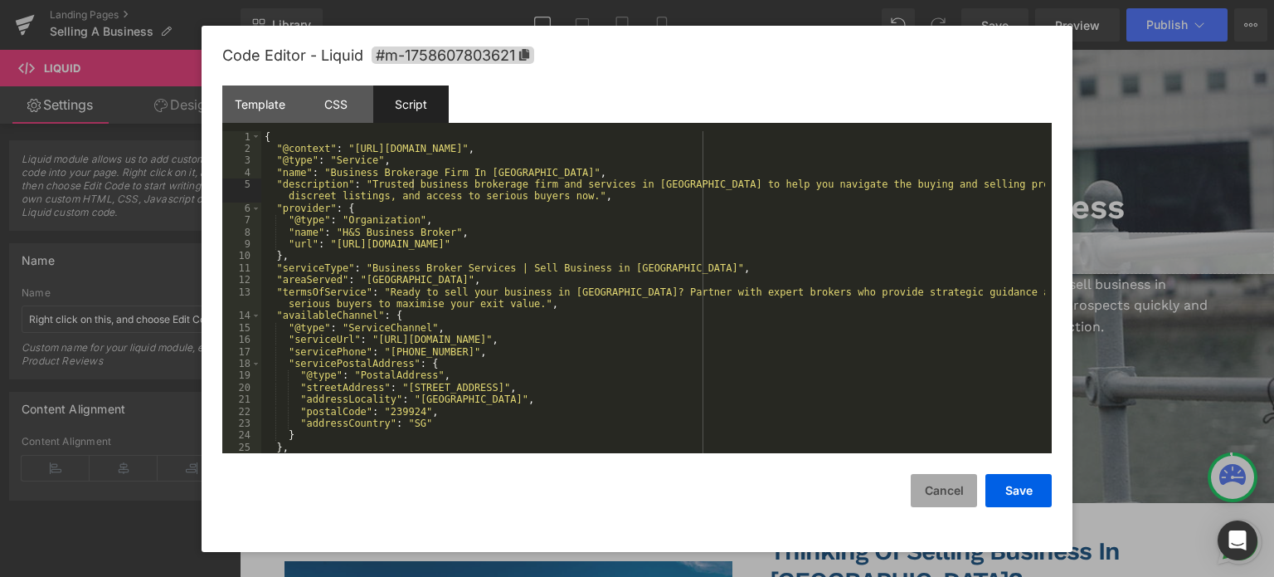
click at [934, 489] on button "Cancel" at bounding box center [944, 490] width 66 height 33
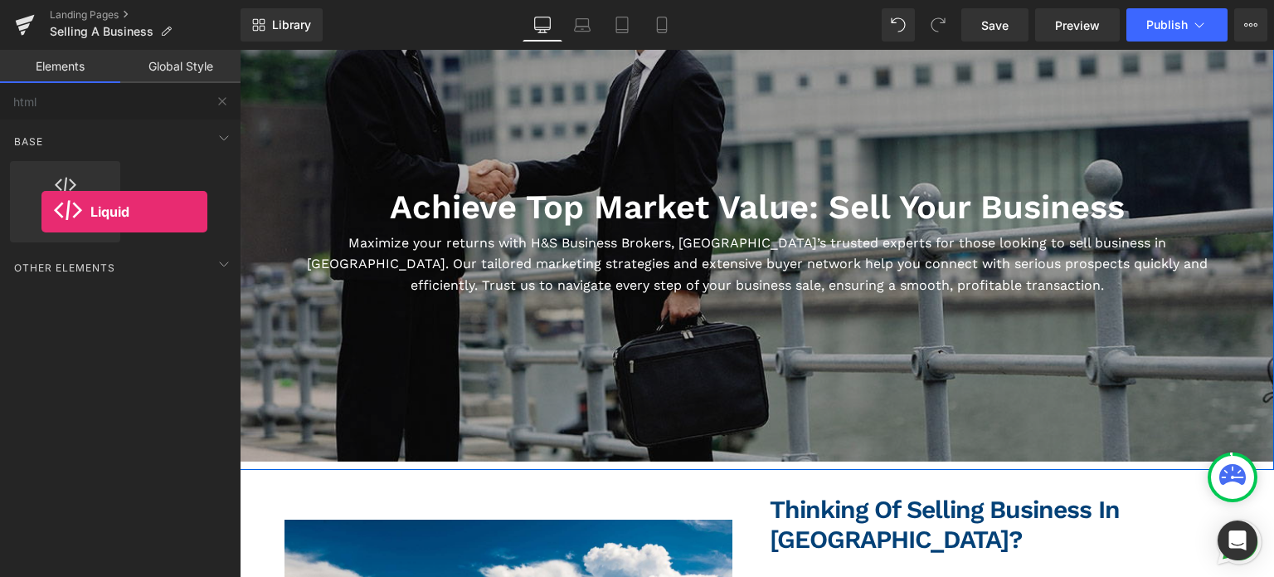
scroll to position [66, 0]
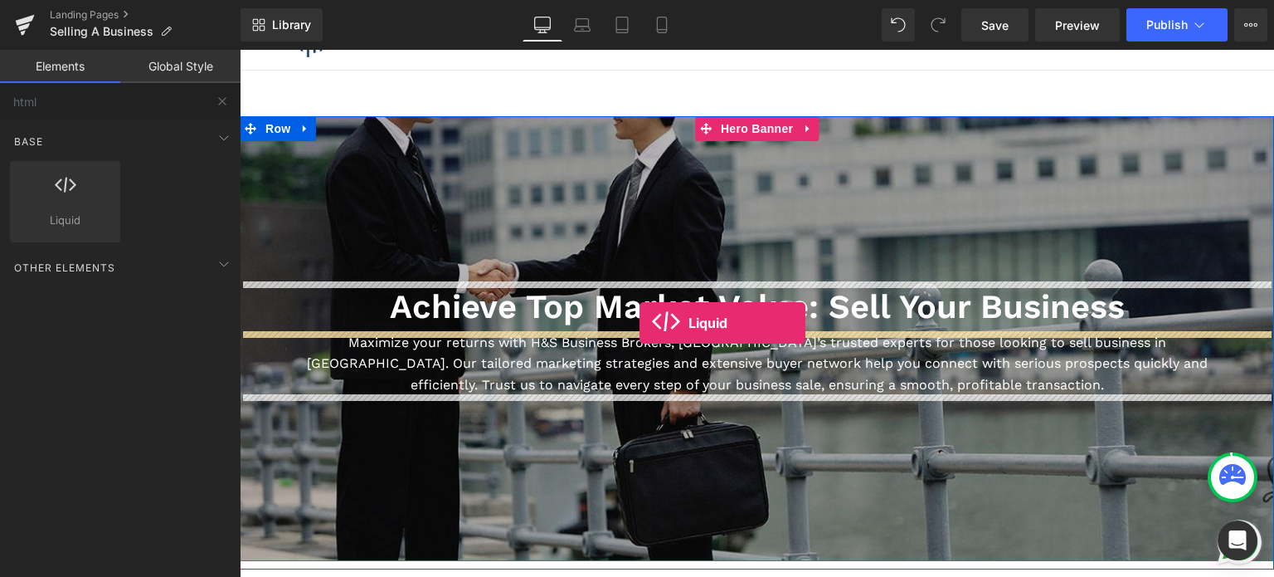
drag, startPoint x: 280, startPoint y: 261, endPoint x: 640, endPoint y: 323, distance: 365.2
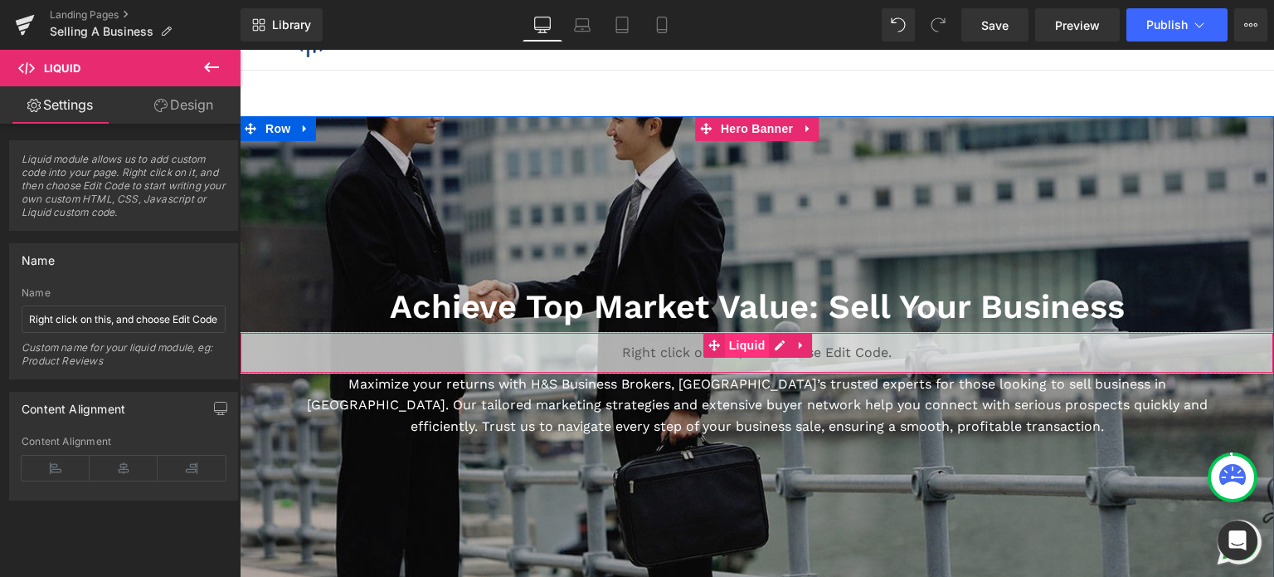
click at [753, 342] on span "Liquid" at bounding box center [747, 345] width 45 height 25
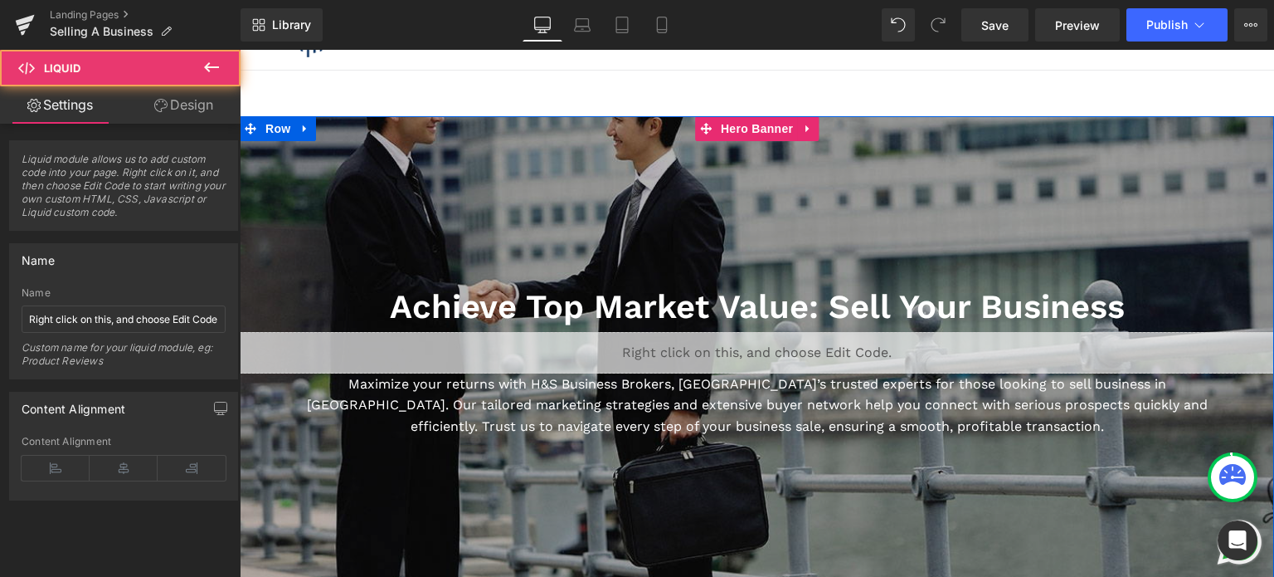
click at [775, 342] on div "Liquid" at bounding box center [757, 352] width 1035 height 41
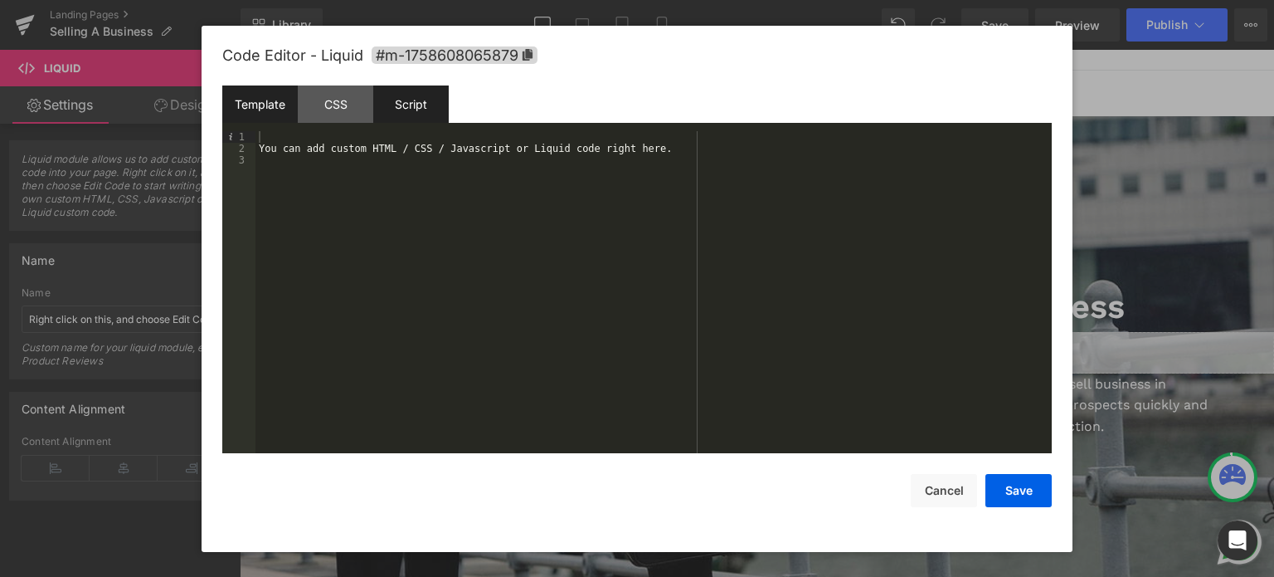
click at [406, 103] on div "Script" at bounding box center [410, 103] width 75 height 37
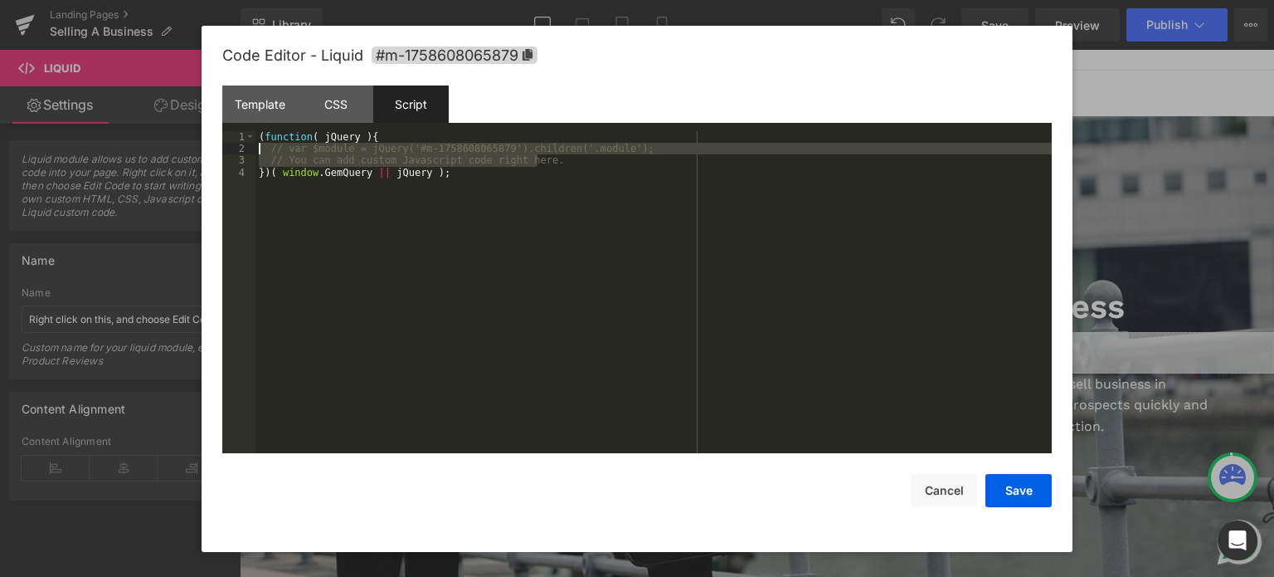
drag, startPoint x: 546, startPoint y: 161, endPoint x: 244, endPoint y: 148, distance: 302.3
click at [244, 148] on pre "1 2 3 4 ( function ( jQuery ) { // var $module = jQuery('#m-1758608065879').chi…" at bounding box center [637, 292] width 830 height 323
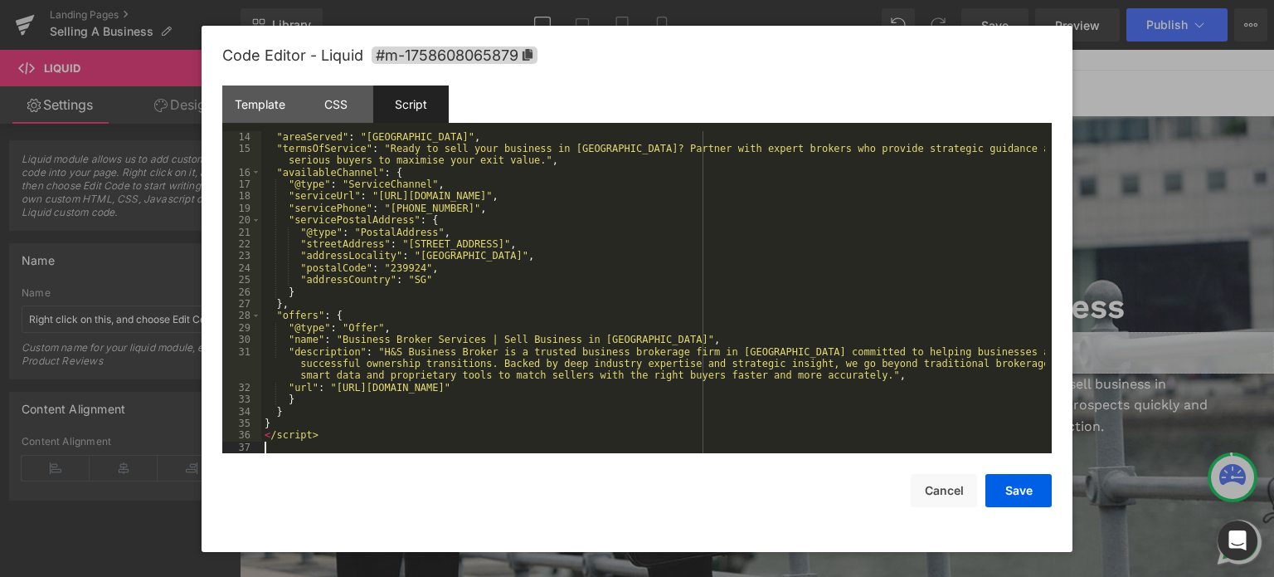
scroll to position [167, 0]
click at [1033, 490] on button "Save" at bounding box center [1019, 490] width 66 height 33
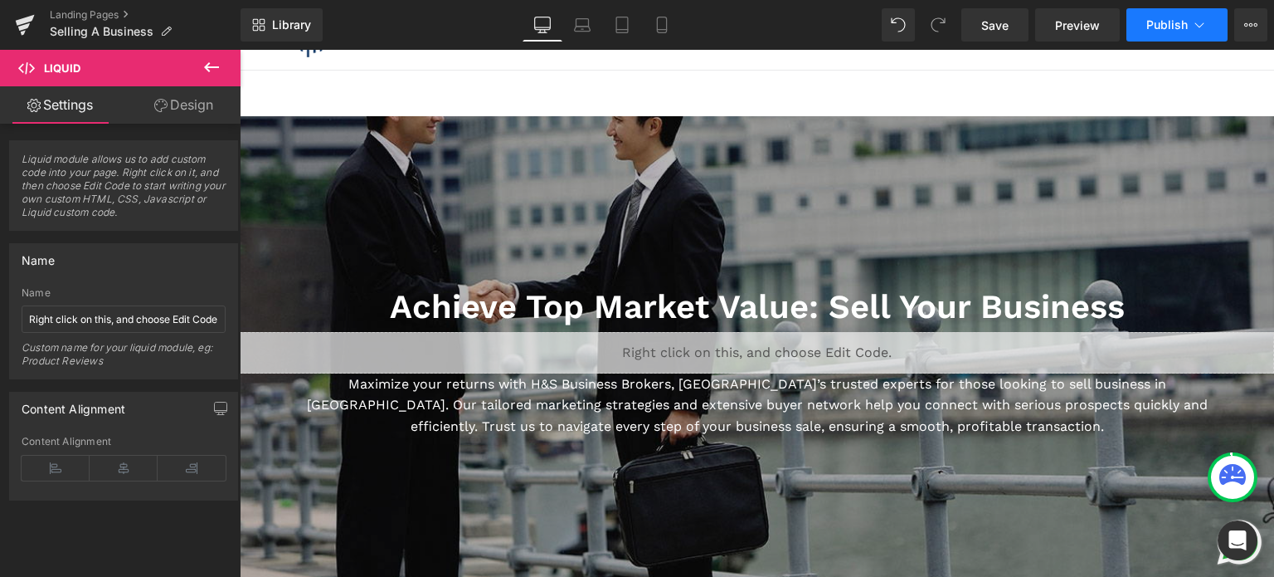
click at [1176, 35] on button "Publish" at bounding box center [1177, 24] width 101 height 33
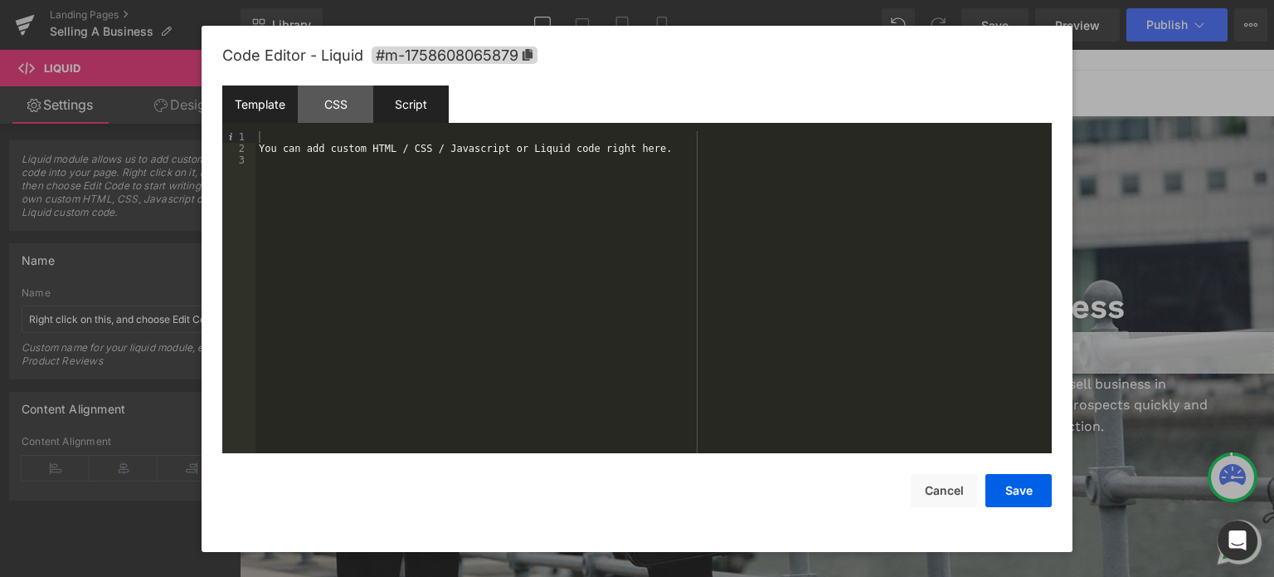
drag, startPoint x: 566, startPoint y: 359, endPoint x: 402, endPoint y: 94, distance: 312.2
click at [402, 94] on div "Script" at bounding box center [410, 103] width 75 height 37
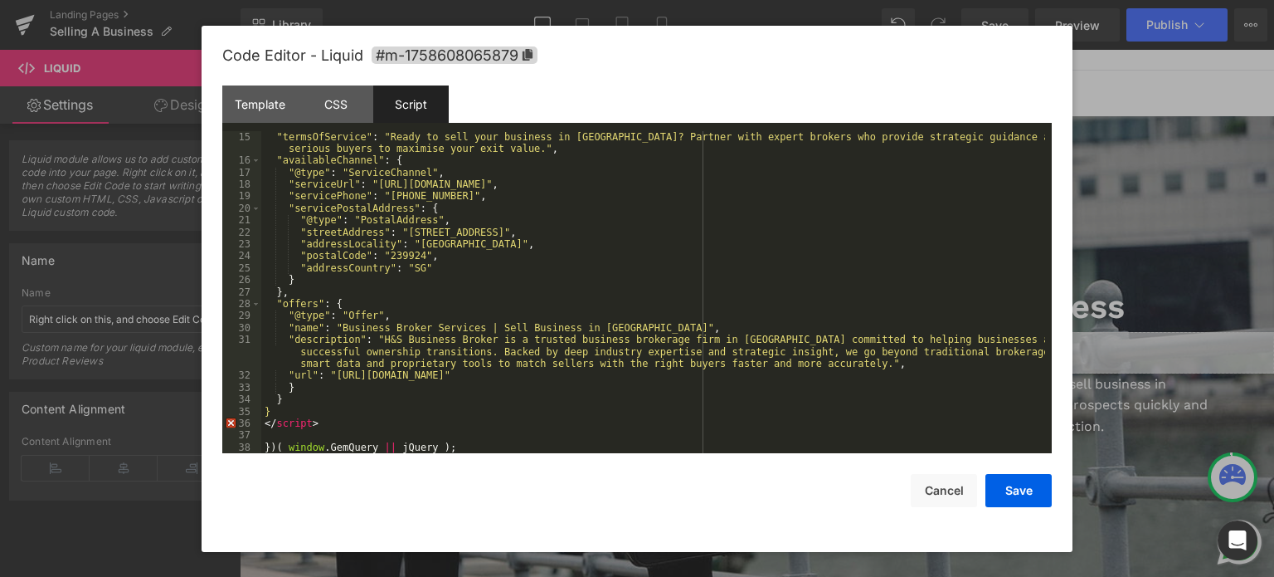
scroll to position [179, 0]
click at [272, 429] on div ""termsOfService" : "Ready to sell your business in [GEOGRAPHIC_DATA]? Partner w…" at bounding box center [653, 310] width 784 height 358
drag, startPoint x: 321, startPoint y: 426, endPoint x: 251, endPoint y: 422, distance: 70.6
click at [251, 422] on pre "15 16 17 18 19 20 21 22 23 24 25 26 27 28 29 30 31 32 33 34 35 36 37 38 "termsO…" at bounding box center [637, 292] width 830 height 323
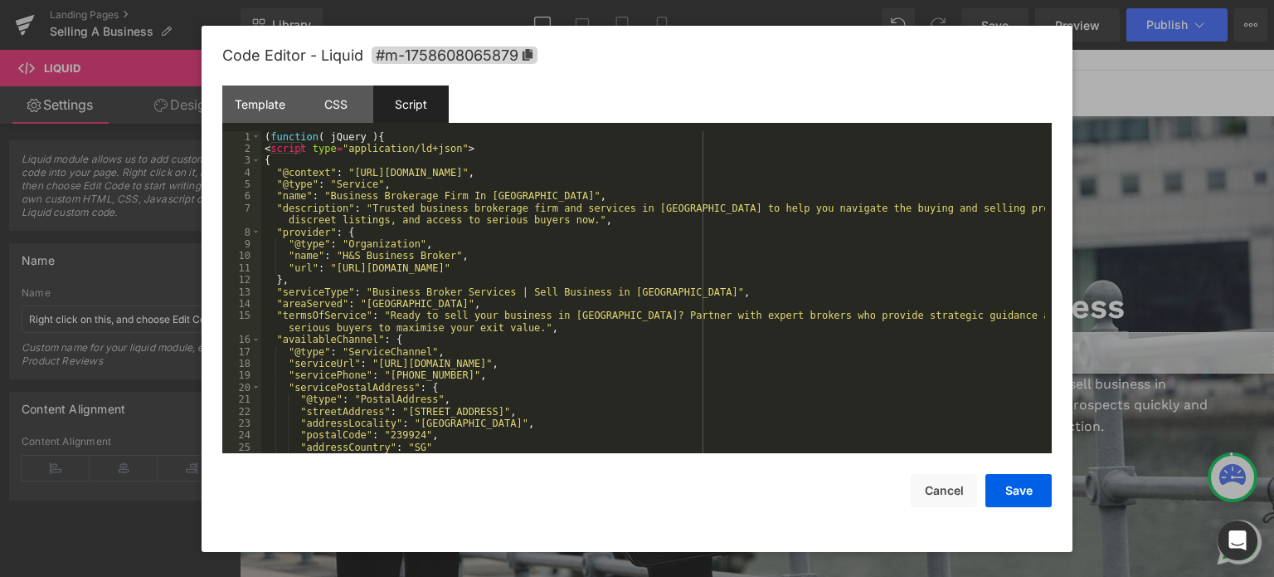
scroll to position [0, 0]
click at [468, 153] on div "( function ( jQuery ) { < script type = "application/ld+json" > { "@context" : …" at bounding box center [653, 304] width 784 height 347
drag, startPoint x: 461, startPoint y: 150, endPoint x: 251, endPoint y: 148, distance: 210.7
click at [251, 148] on pre "1 2 3 4 5 6 7 8 9 10 11 12 13 14 15 16 17 18 19 20 21 22 23 24 25 26 ( function…" at bounding box center [637, 292] width 830 height 323
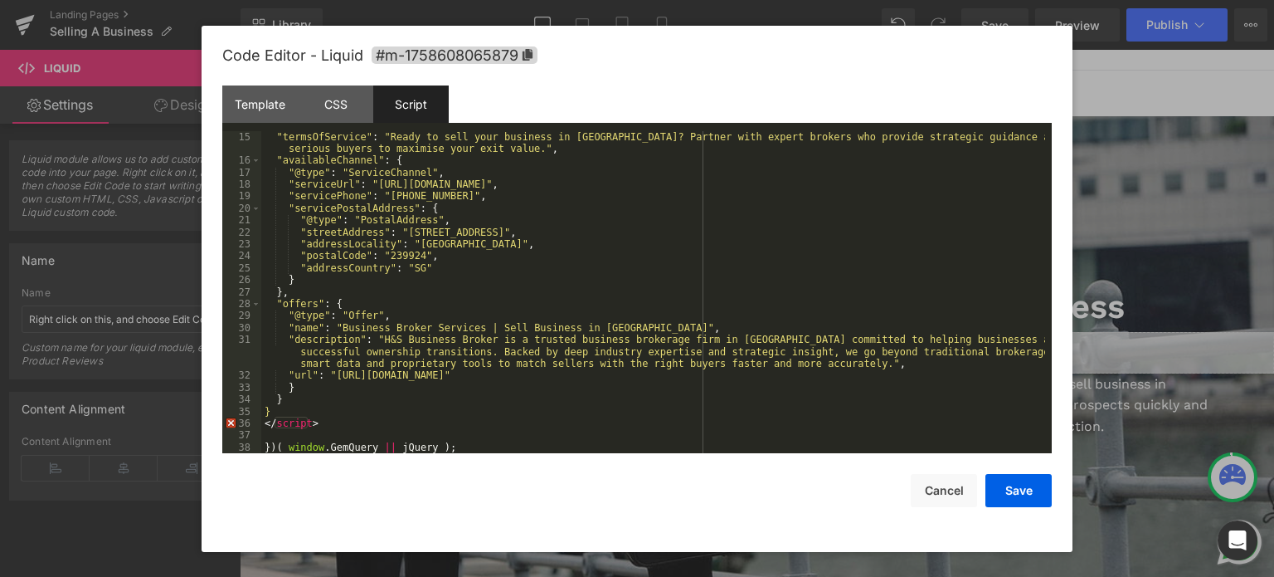
scroll to position [179, 0]
drag, startPoint x: 322, startPoint y: 428, endPoint x: 241, endPoint y: 427, distance: 81.3
click at [241, 427] on pre "15 16 17 18 19 20 21 22 23 24 25 26 27 28 29 30 31 32 33 34 35 36 37 38 "termsO…" at bounding box center [637, 292] width 830 height 323
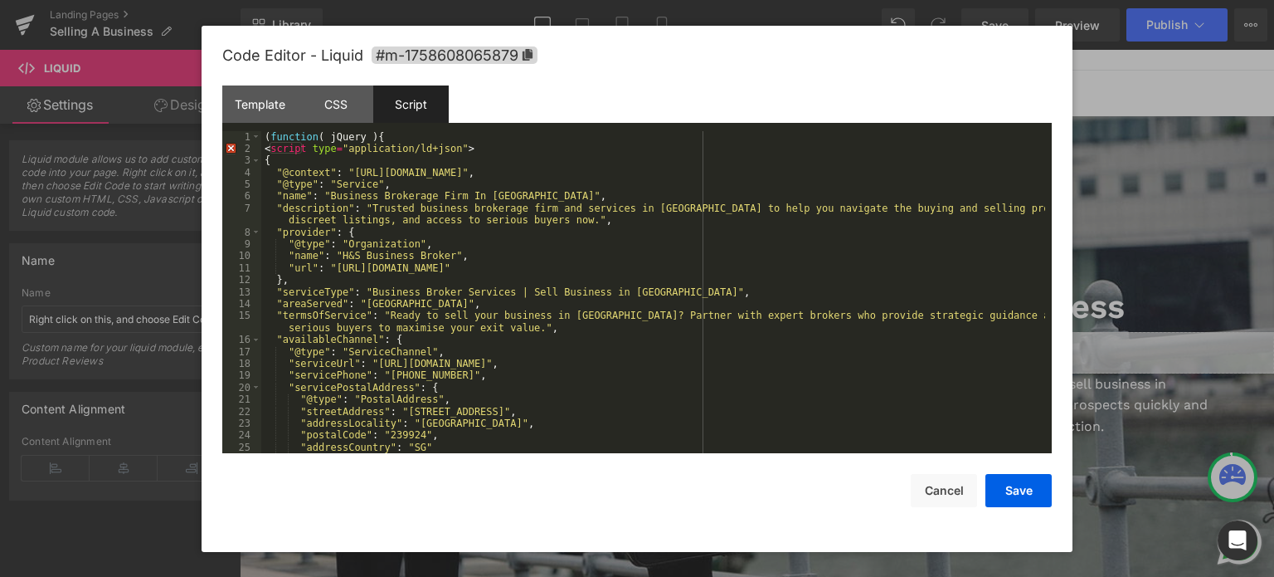
scroll to position [0, 0]
drag, startPoint x: 460, startPoint y: 152, endPoint x: 257, endPoint y: 148, distance: 203.3
click at [257, 148] on pre "1 2 3 4 5 6 7 8 9 10 11 12 13 14 15 16 17 18 19 20 21 22 23 24 25 26 ( function…" at bounding box center [637, 292] width 830 height 323
click at [932, 487] on button "Cancel" at bounding box center [944, 490] width 66 height 33
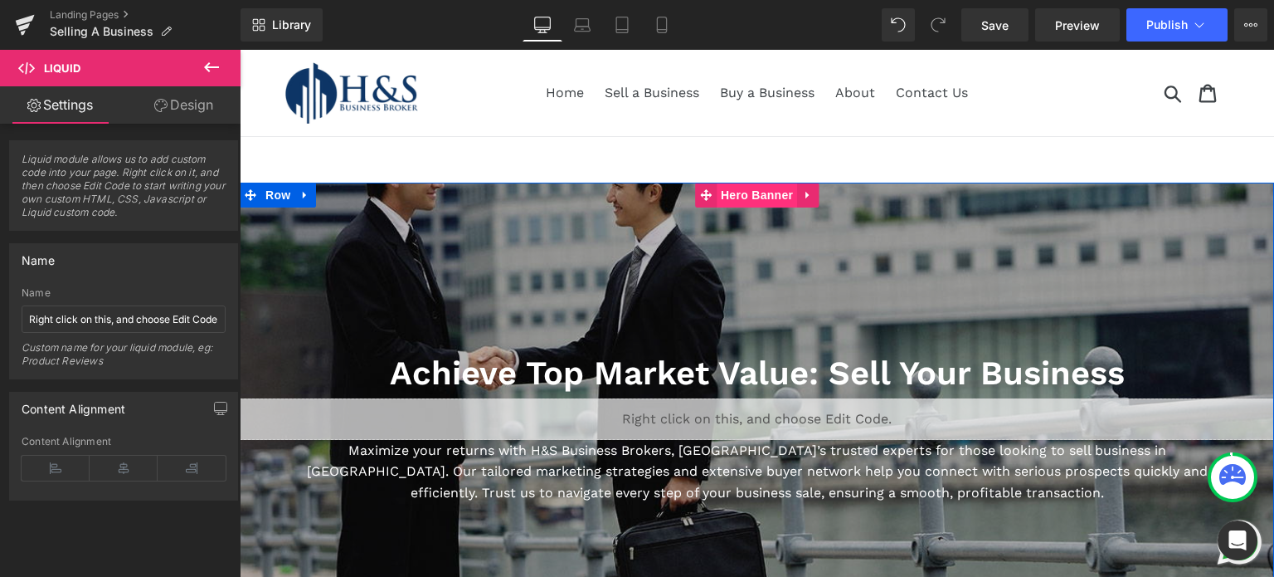
click at [749, 193] on span "Hero Banner" at bounding box center [757, 195] width 80 height 25
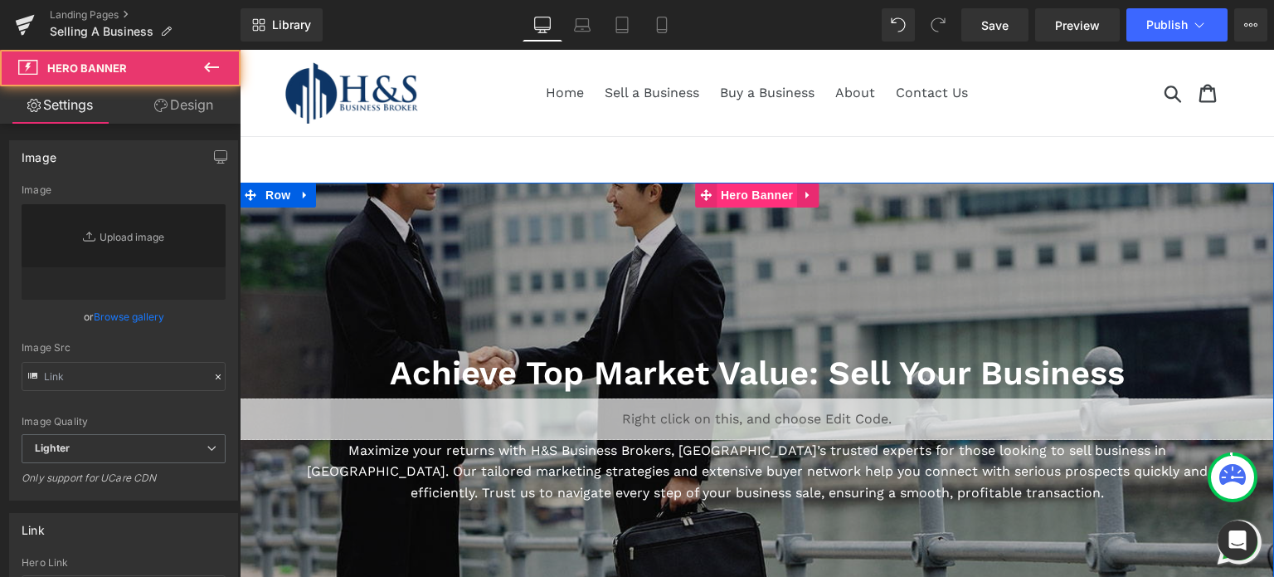
type input "[URL][DOMAIN_NAME]"
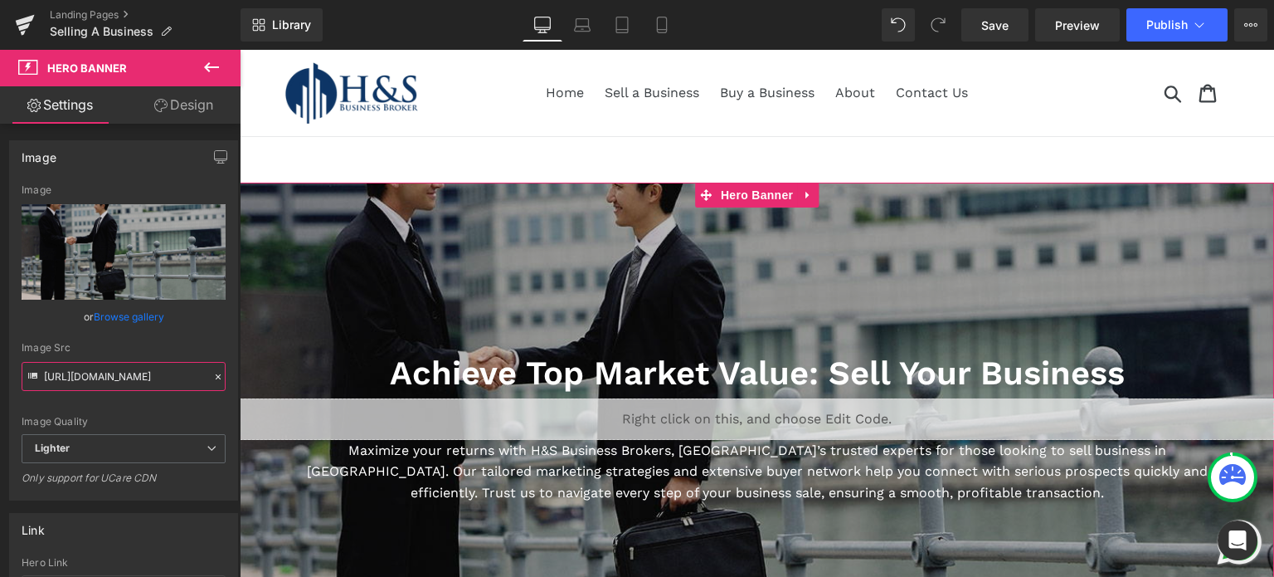
click at [142, 374] on input "[URL][DOMAIN_NAME]" at bounding box center [124, 376] width 204 height 29
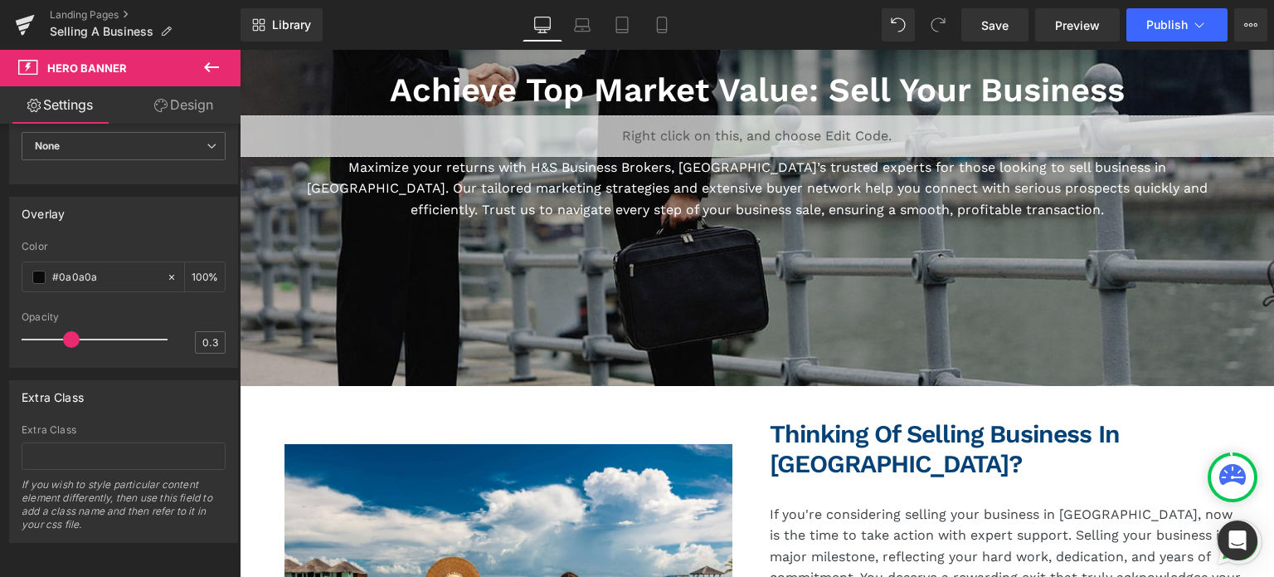
click at [216, 62] on icon at bounding box center [212, 67] width 20 height 20
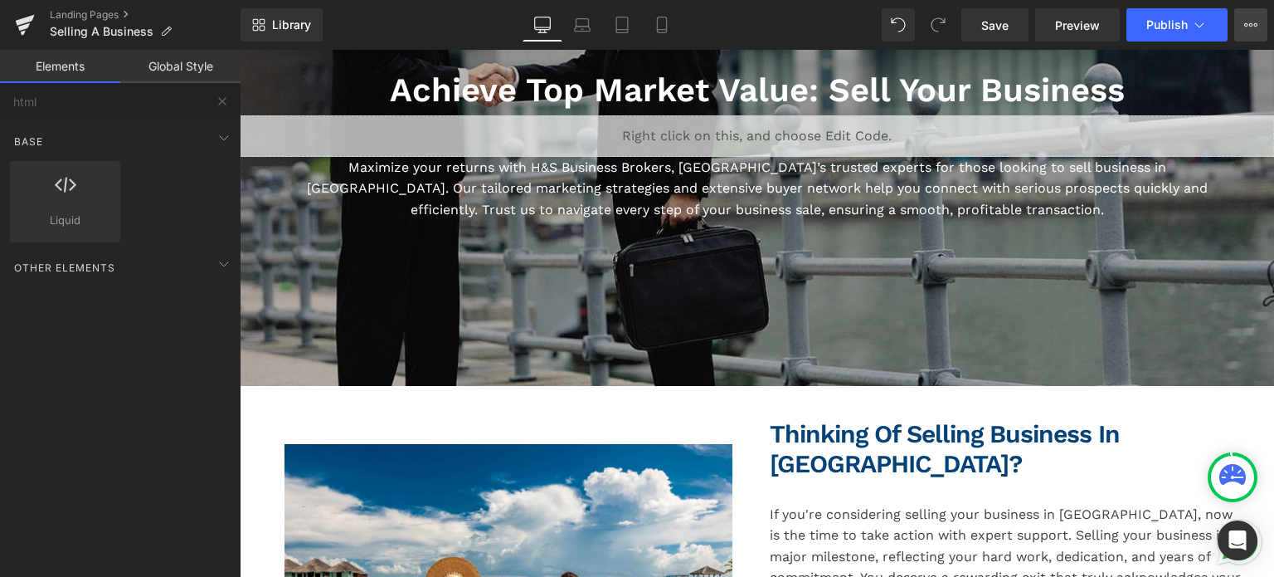
click at [1248, 20] on icon at bounding box center [1250, 24] width 13 height 13
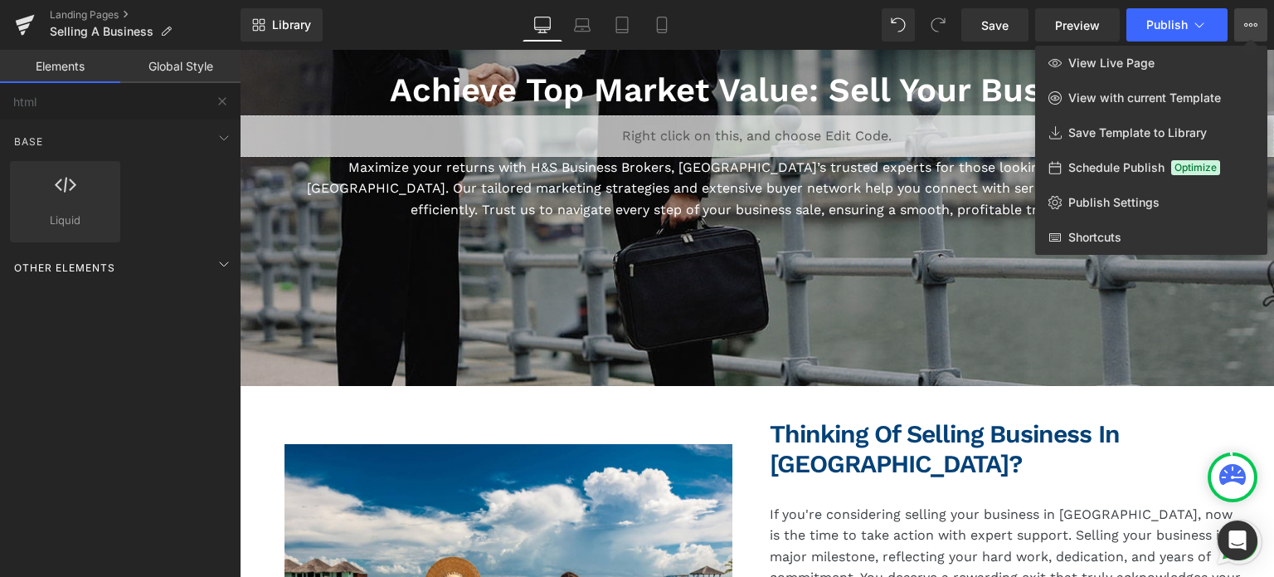
click at [188, 260] on div "Other Elements" at bounding box center [124, 267] width 234 height 33
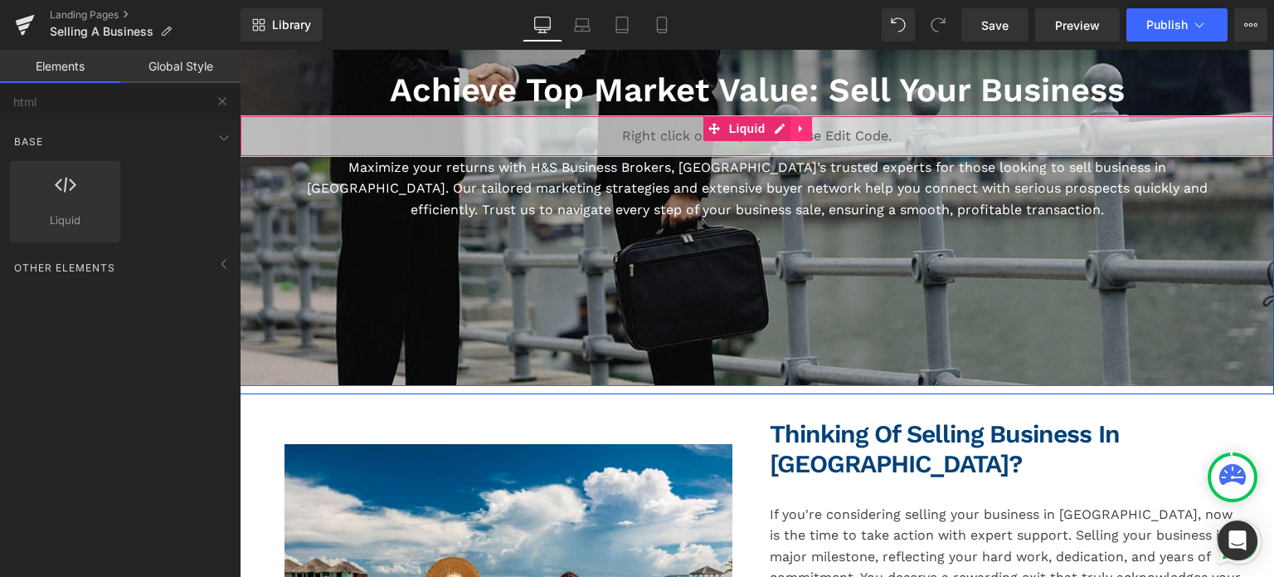
click at [796, 124] on icon at bounding box center [802, 128] width 12 height 12
click at [806, 124] on icon at bounding box center [812, 129] width 12 height 12
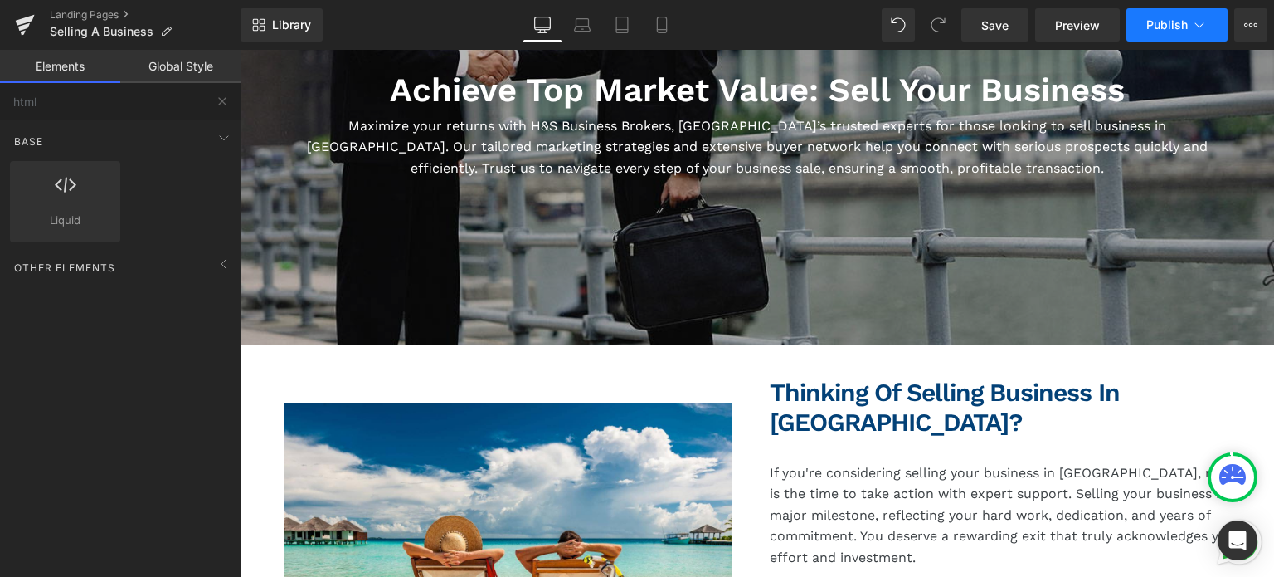
drag, startPoint x: 1165, startPoint y: 32, endPoint x: 1178, endPoint y: 22, distance: 16.6
click at [1178, 22] on span "Publish" at bounding box center [1167, 24] width 41 height 13
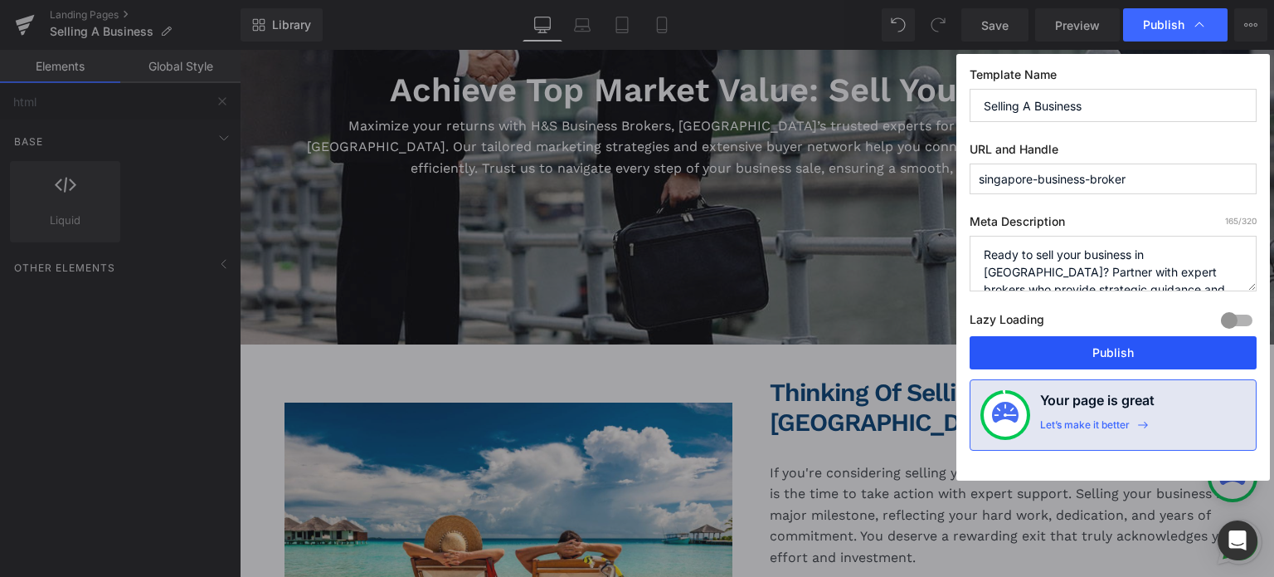
click at [1096, 354] on button "Publish" at bounding box center [1113, 352] width 287 height 33
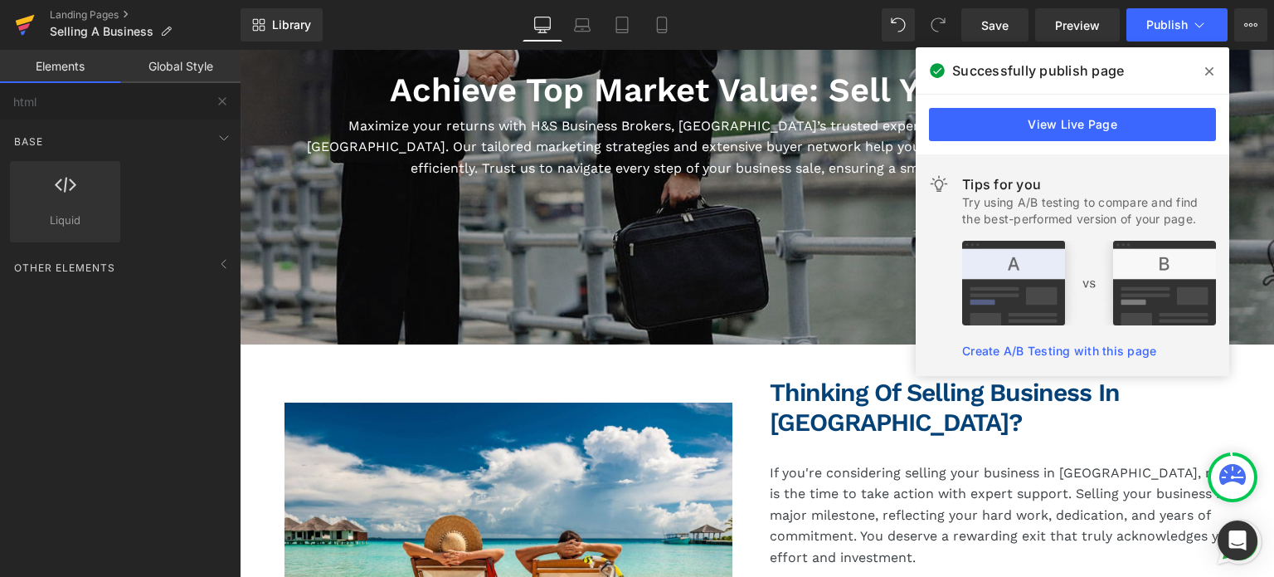
click at [22, 20] on icon at bounding box center [25, 20] width 19 height 11
